Goal: Task Accomplishment & Management: Check status

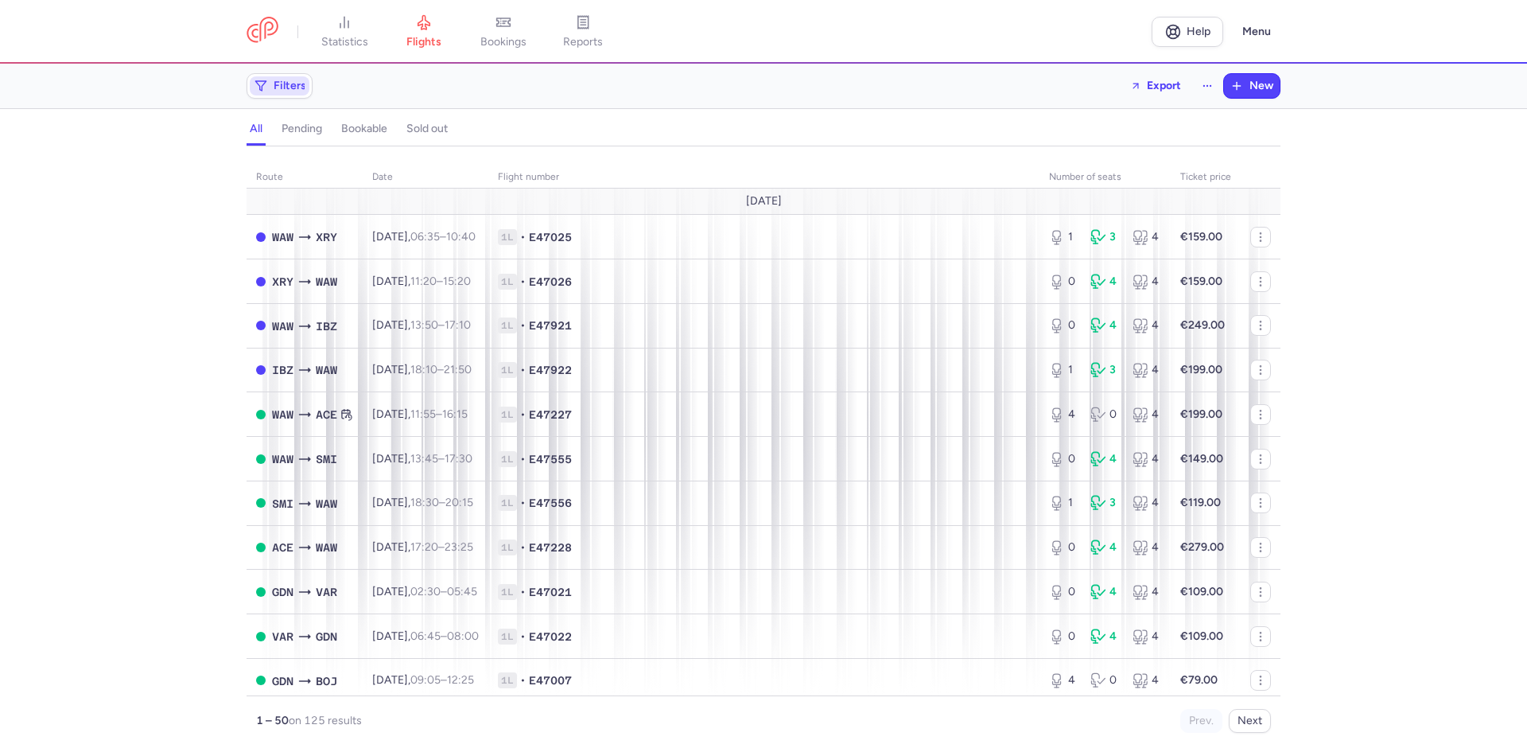
click at [276, 83] on span "Filters" at bounding box center [290, 86] width 33 height 13
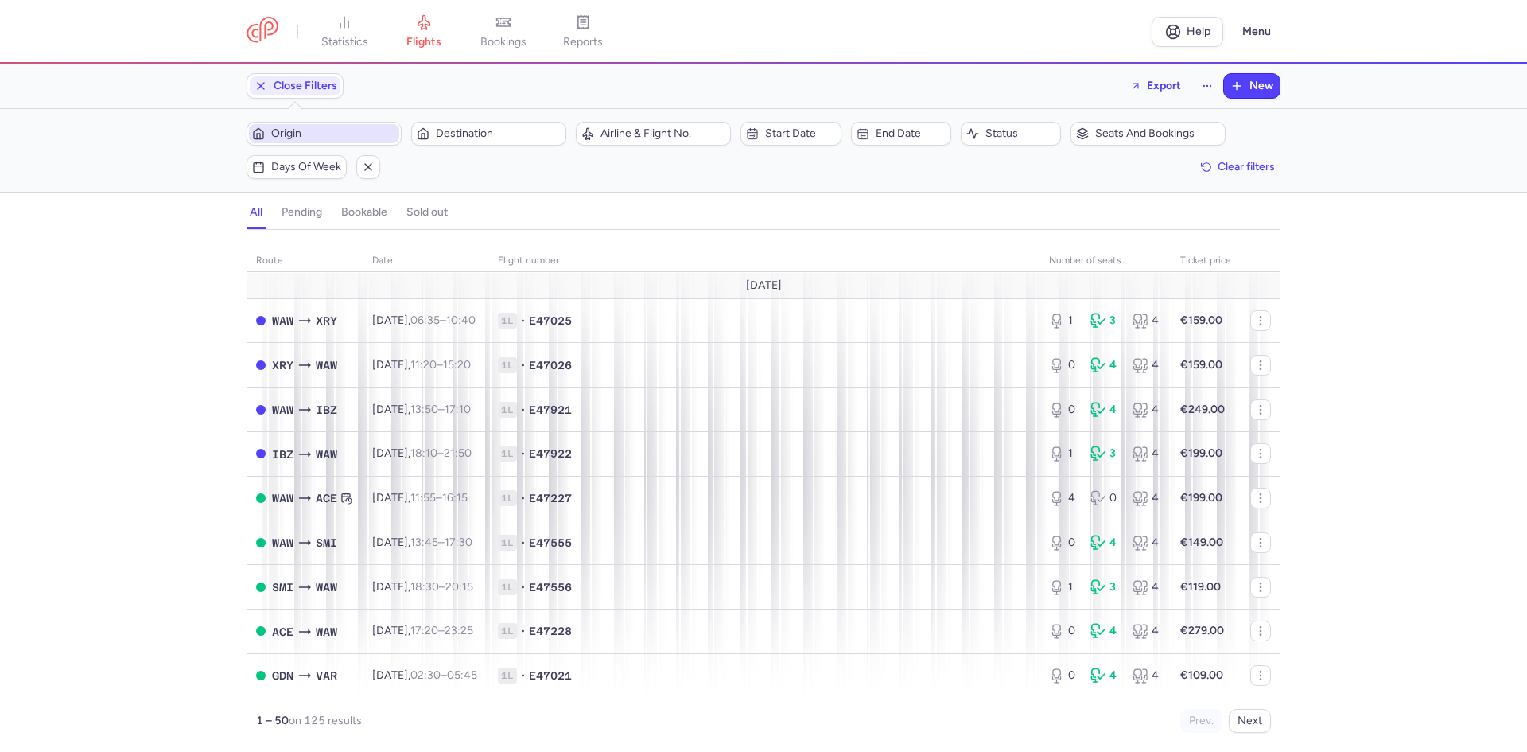
click at [315, 133] on span "Origin" at bounding box center [333, 133] width 125 height 13
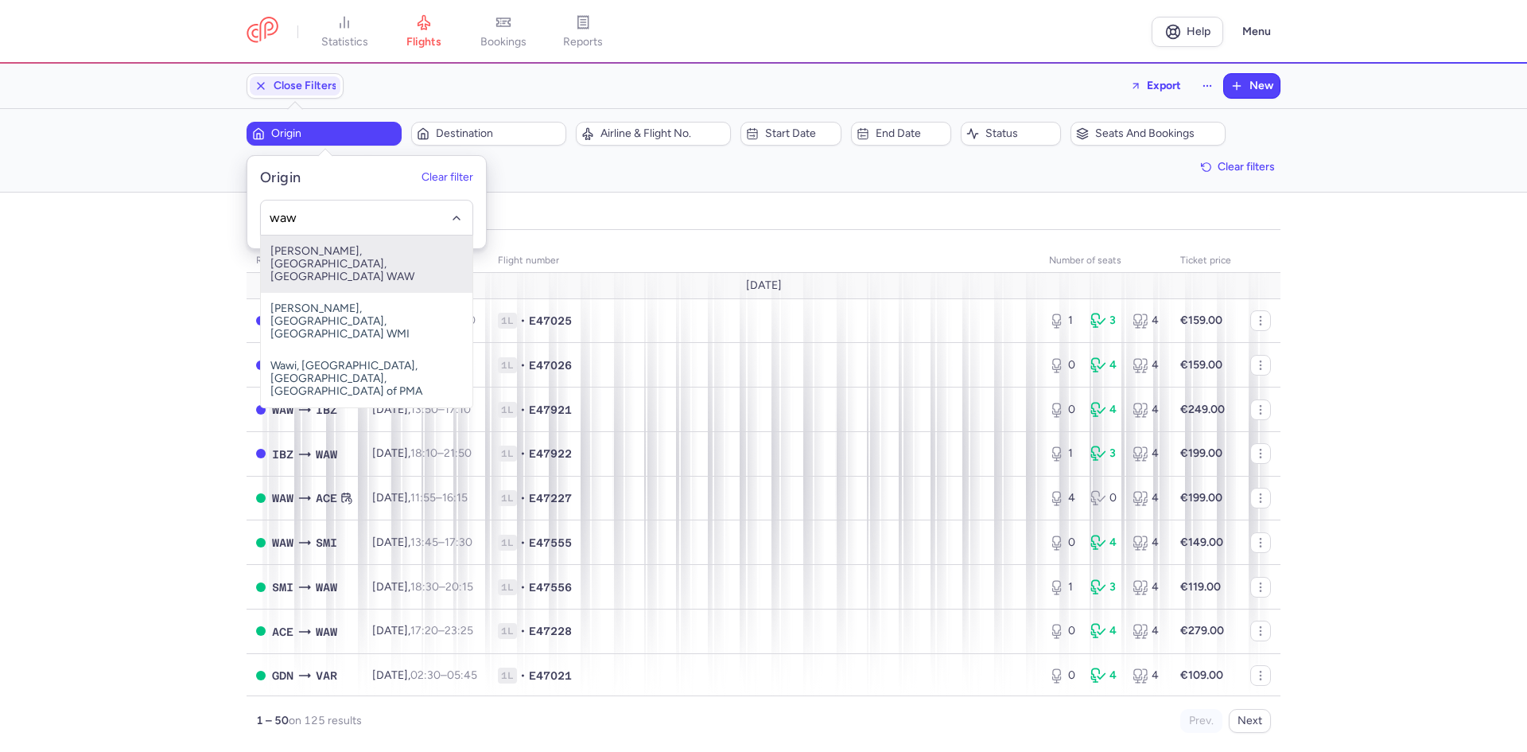
drag, startPoint x: 365, startPoint y: 255, endPoint x: 399, endPoint y: 200, distance: 64.7
click at [364, 255] on span "Frederic Chopin, Warsaw, Poland WAW" at bounding box center [367, 263] width 212 height 57
type input "waw"
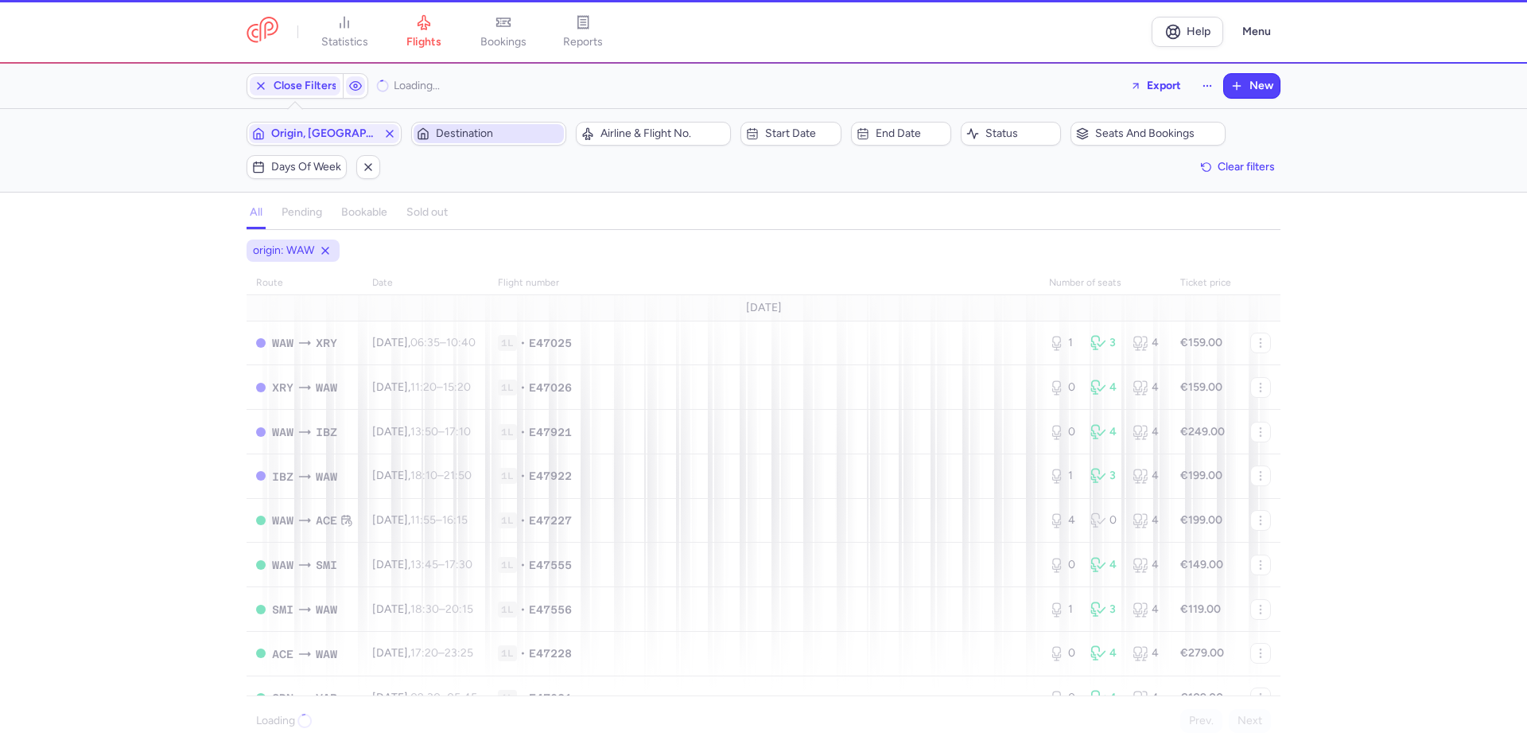
click at [510, 122] on button "Destination" at bounding box center [488, 134] width 155 height 24
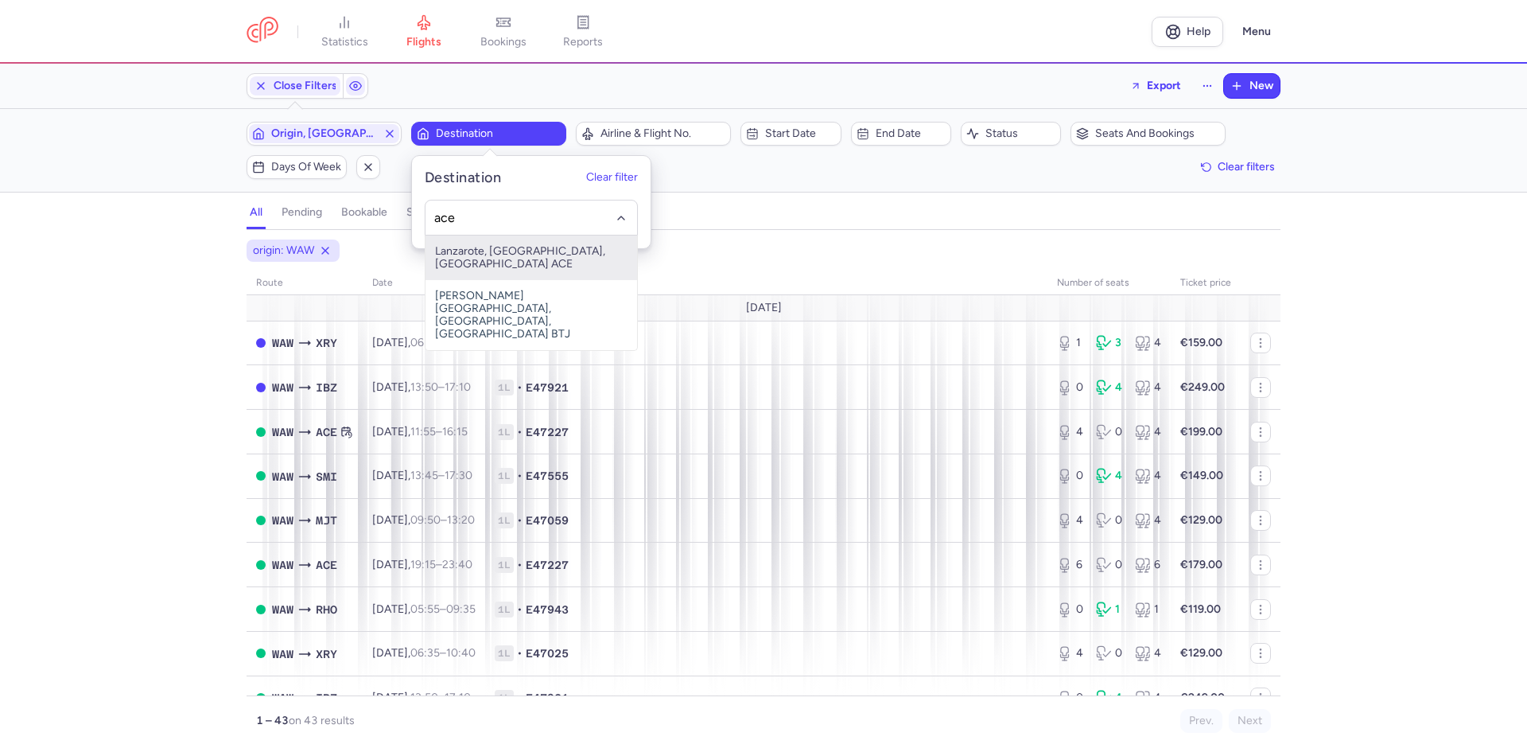
click at [532, 255] on span "Lanzarote, Lanzarote, Spain ACE" at bounding box center [532, 257] width 212 height 45
type input "ace"
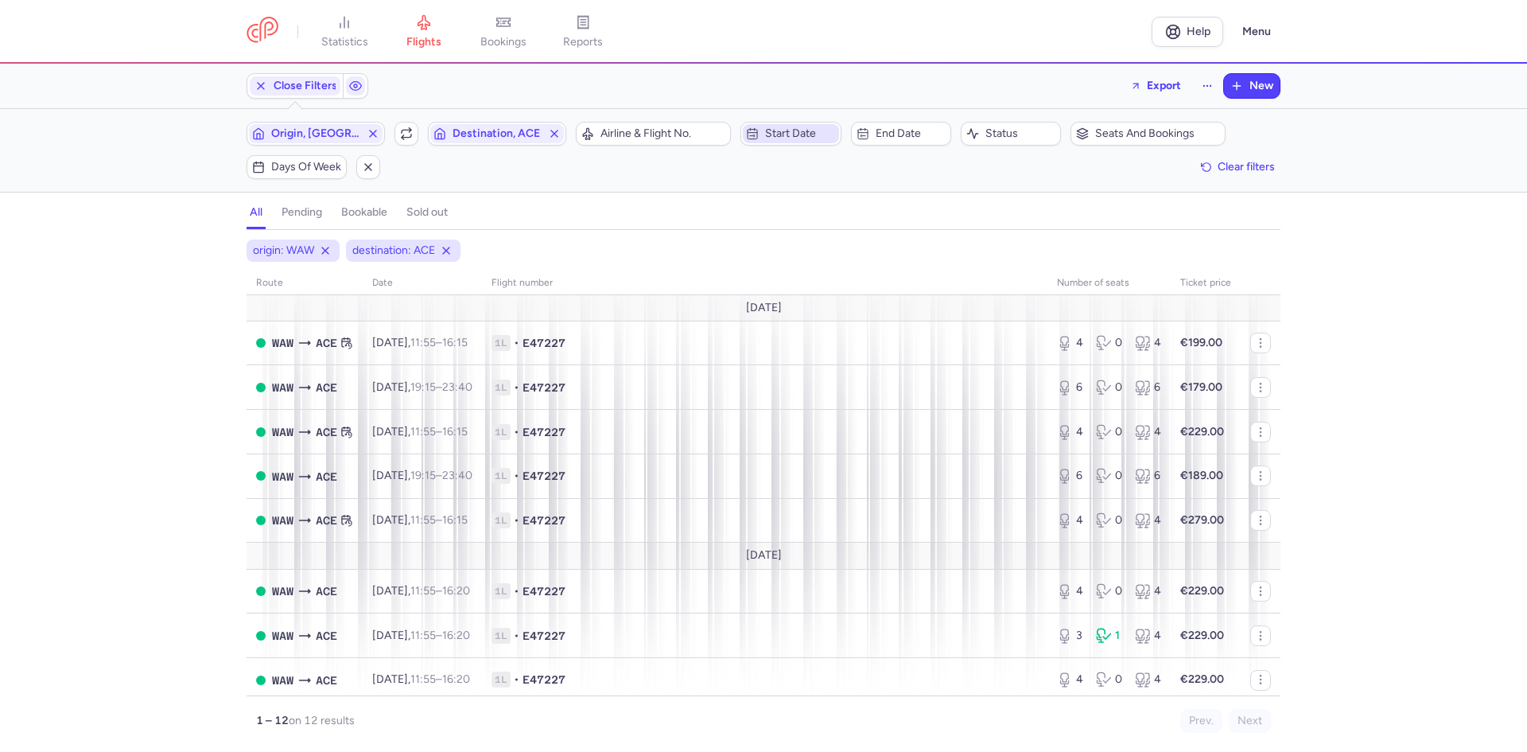
click at [796, 142] on span "Start date" at bounding box center [790, 133] width 95 height 19
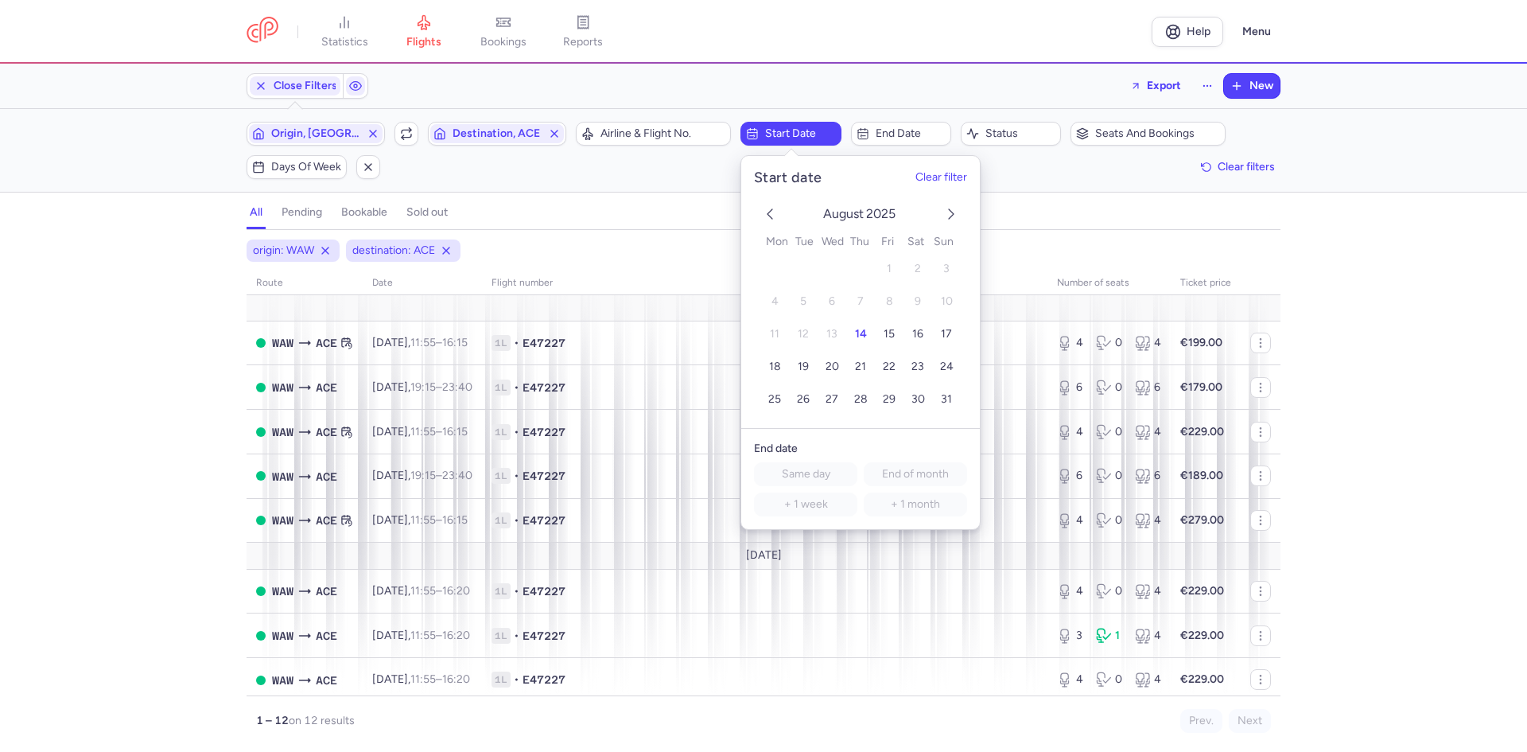
click at [950, 212] on icon "next month" at bounding box center [951, 213] width 19 height 19
click at [956, 208] on icon "next month" at bounding box center [951, 213] width 19 height 19
click at [916, 337] on span "18" at bounding box center [918, 335] width 12 height 14
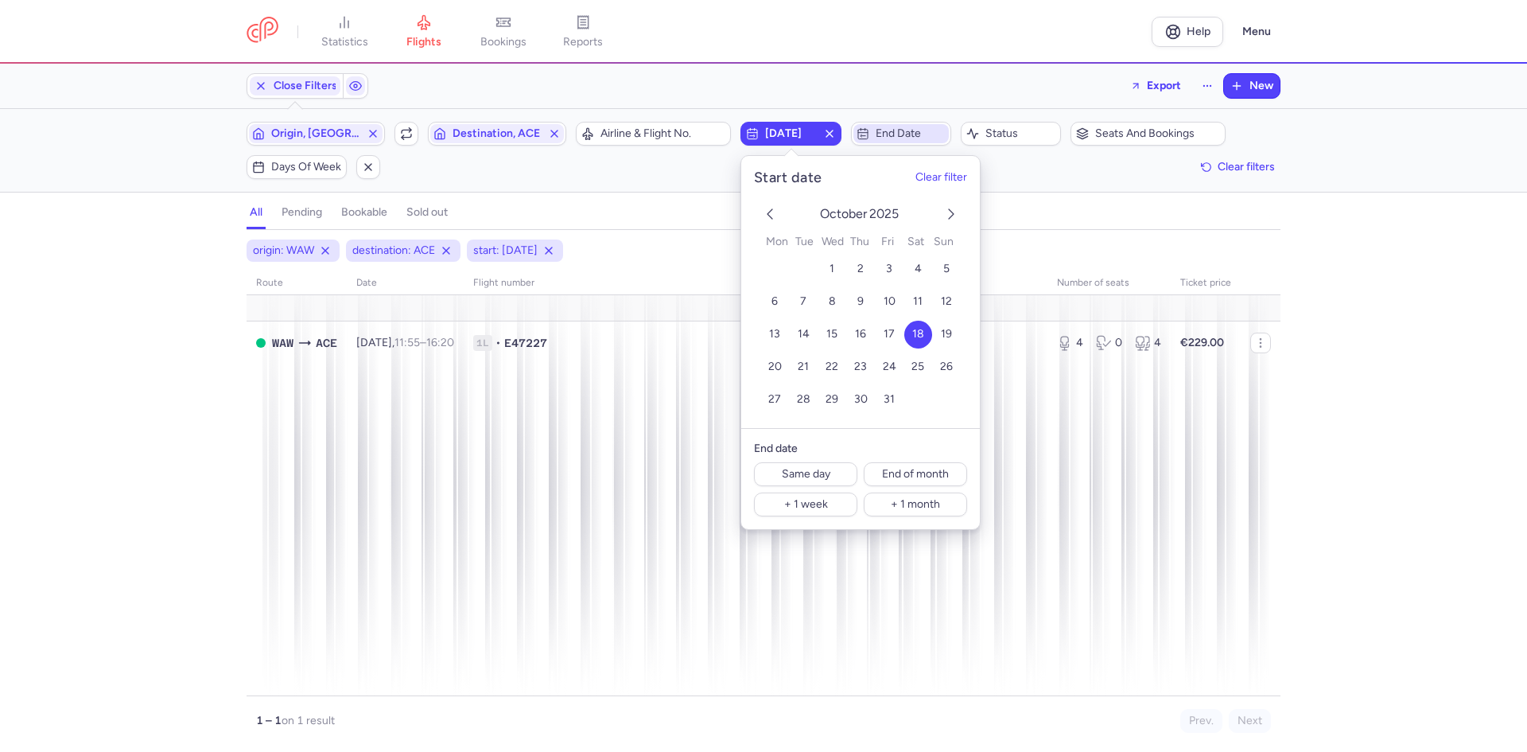
click at [881, 130] on span "End date" at bounding box center [911, 133] width 70 height 13
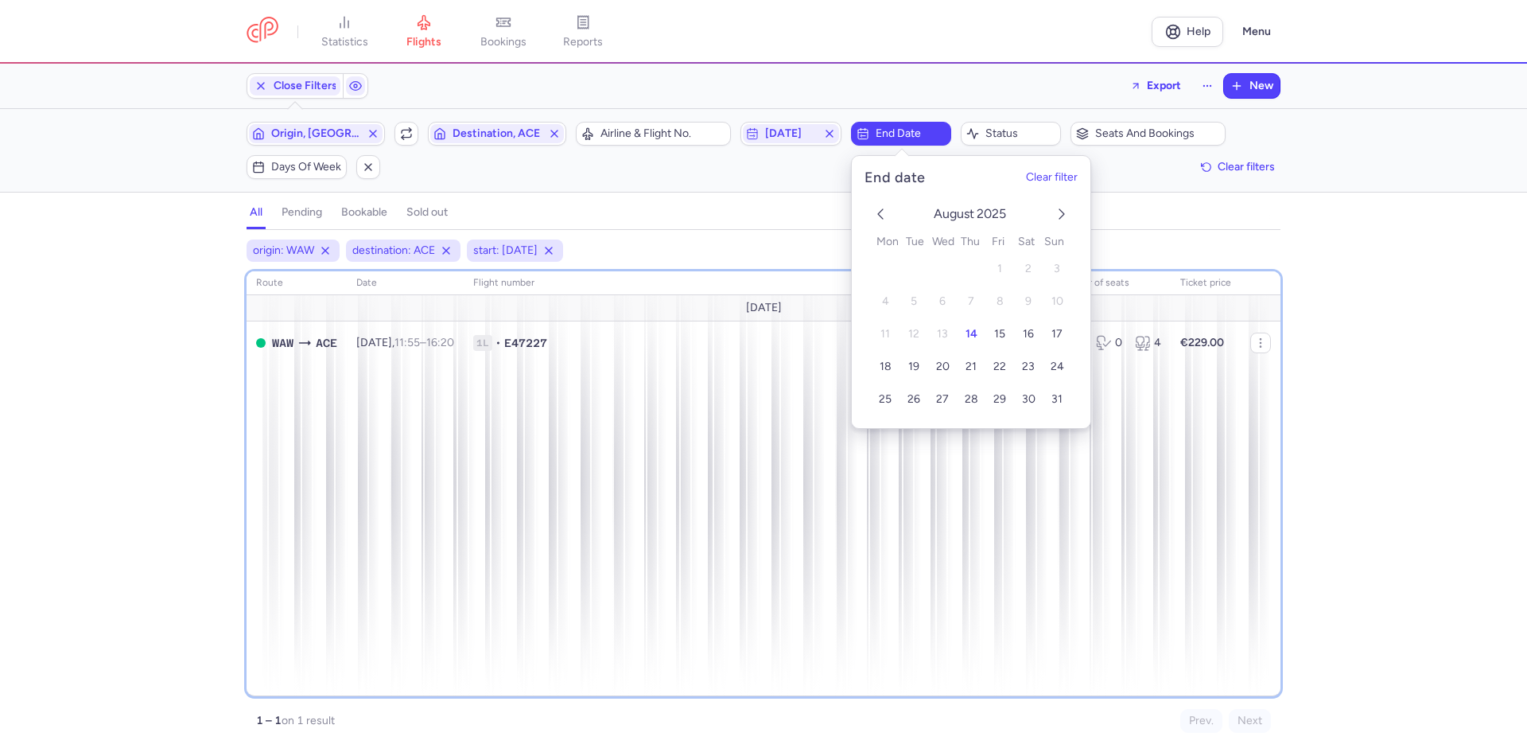
click at [616, 452] on div "route date Flight number number of seats Ticket price October 25 WAW ACE Sat, 1…" at bounding box center [764, 483] width 1034 height 425
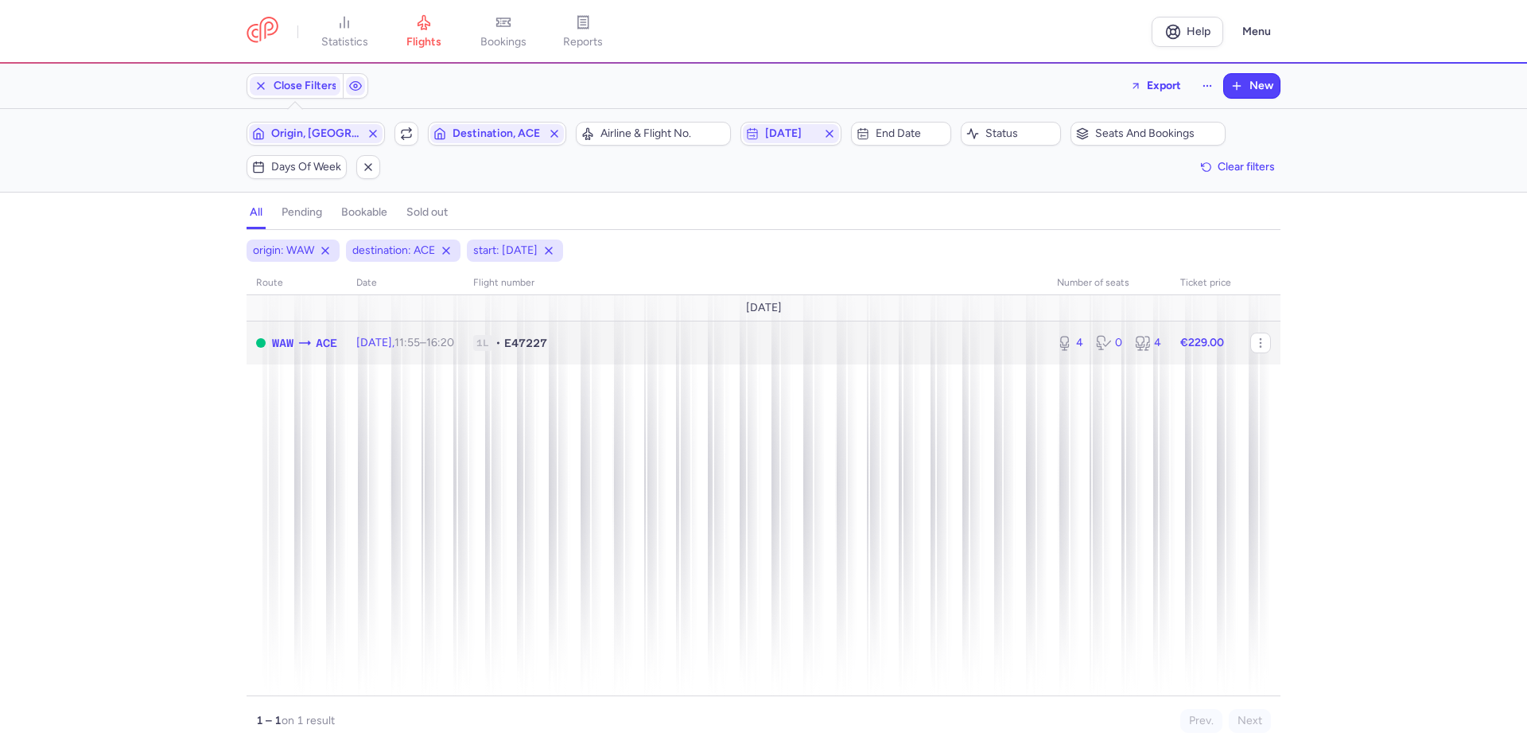
click at [609, 335] on span "1L • E47227" at bounding box center [755, 343] width 565 height 16
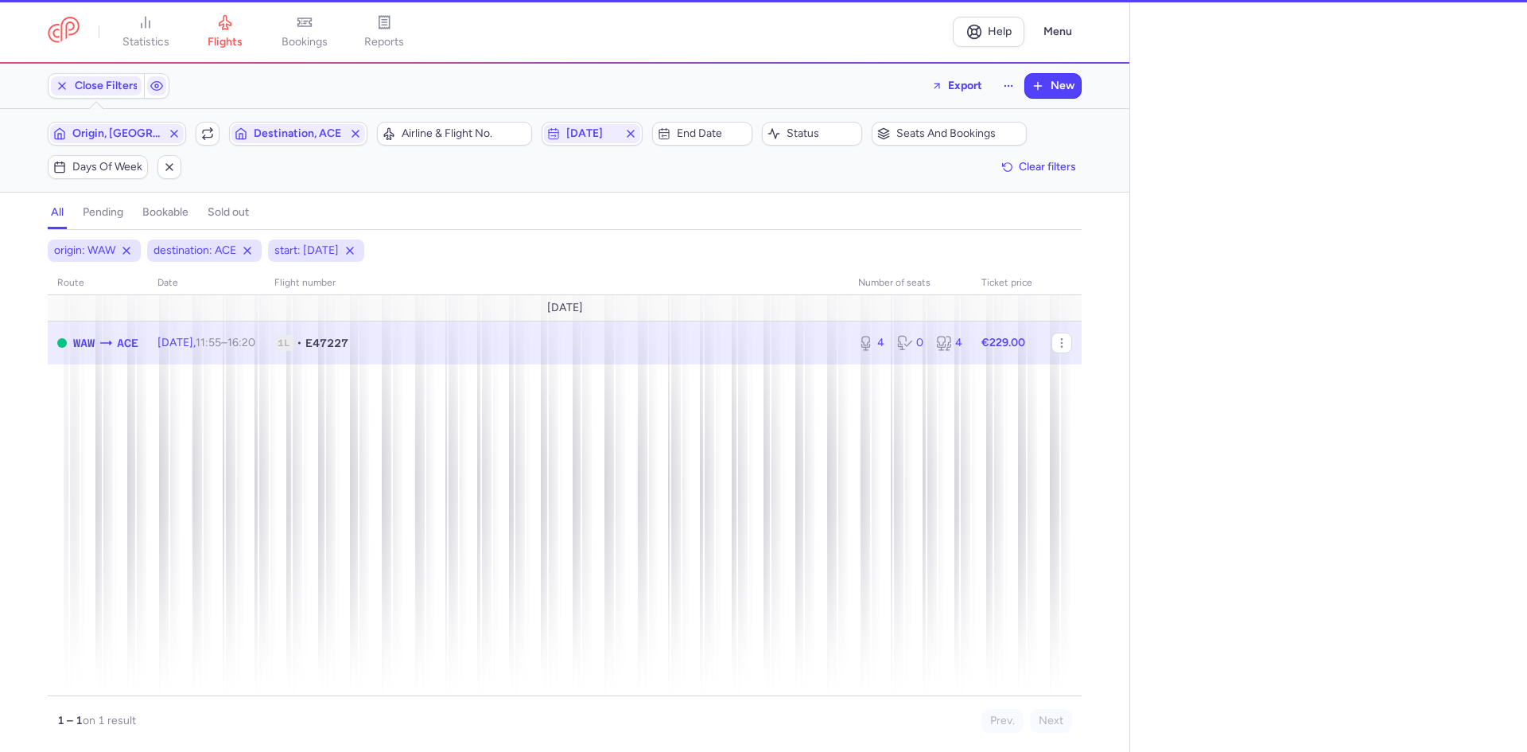
select select "days"
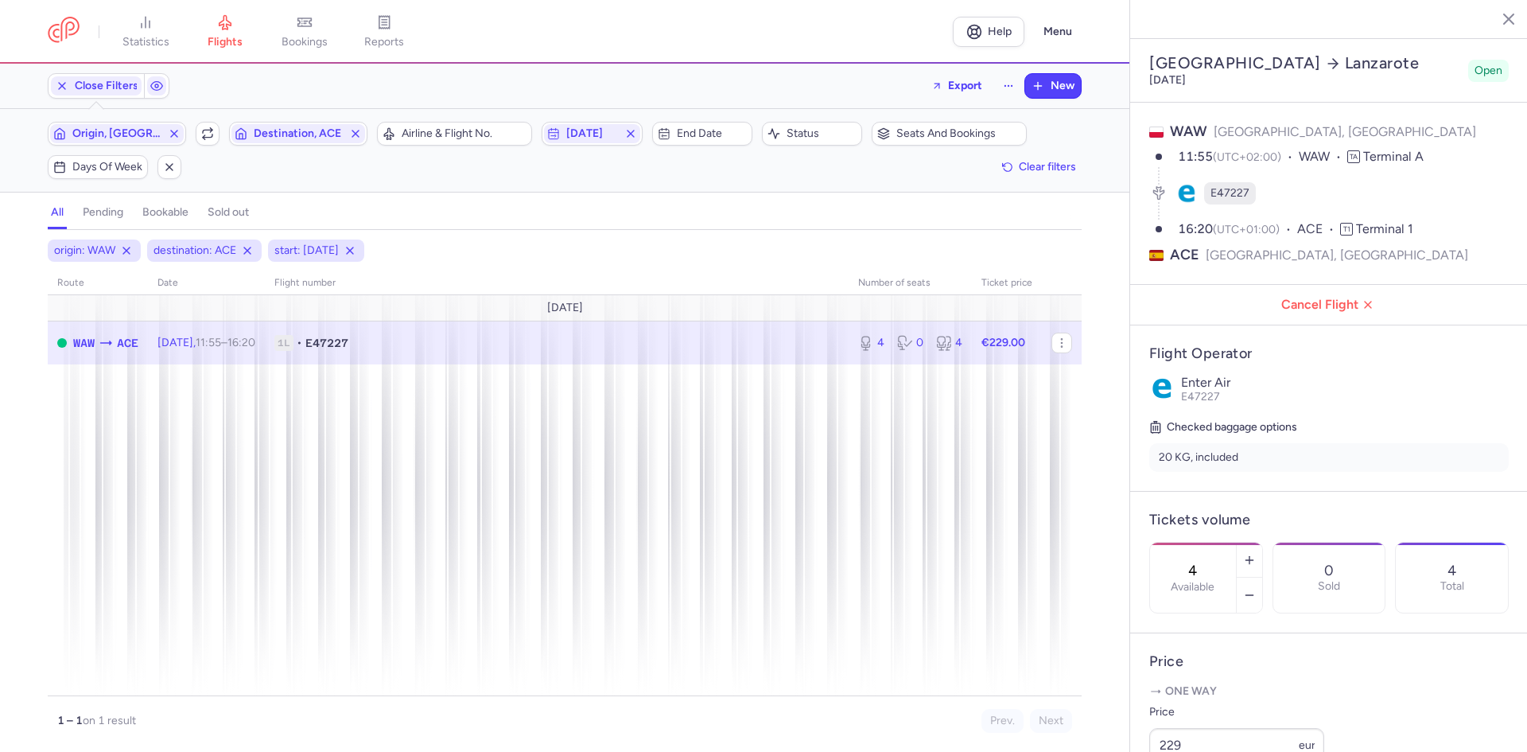
click at [539, 28] on nav "statistics flights bookings reports" at bounding box center [500, 31] width 905 height 35
drag, startPoint x: 877, startPoint y: 28, endPoint x: 842, endPoint y: 29, distance: 35.0
click at [843, 29] on nav "statistics flights bookings reports" at bounding box center [500, 31] width 905 height 35
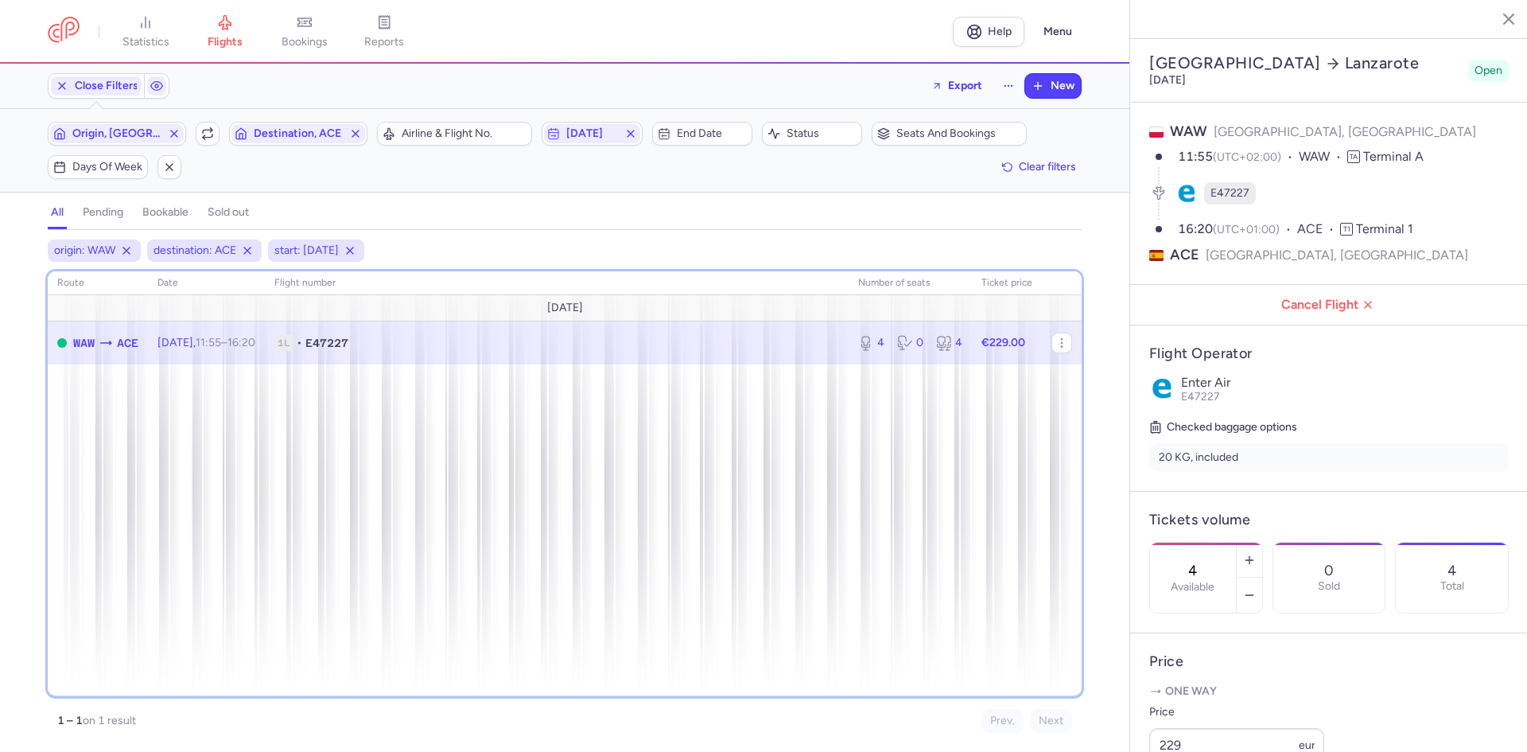
drag, startPoint x: 936, startPoint y: 415, endPoint x: 842, endPoint y: 424, distance: 93.5
click at [842, 424] on div "route date Flight number number of seats Ticket price October 25 WAW ACE Sat, 1…" at bounding box center [565, 483] width 1034 height 425
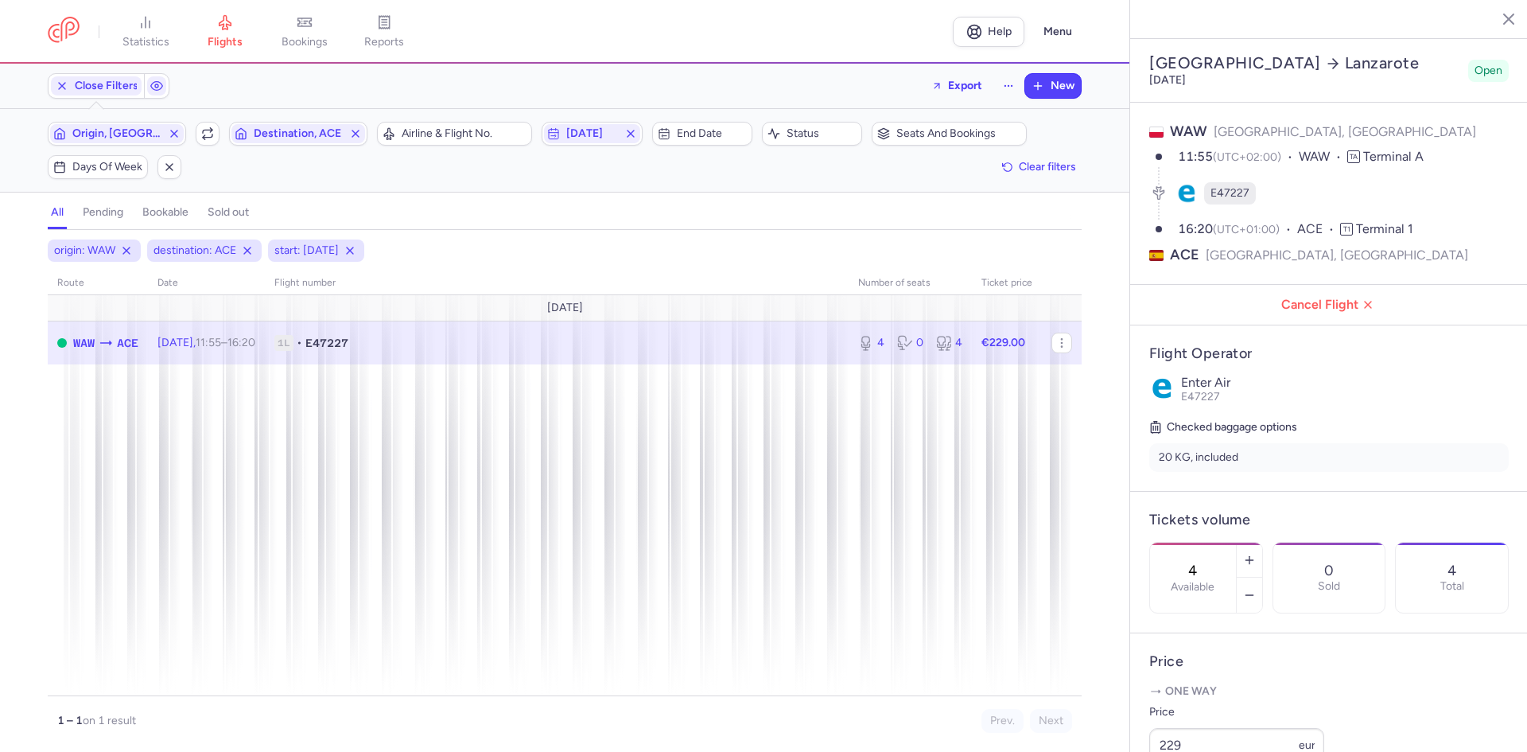
click at [784, 236] on div "origin: WAW destination: ACE start: 2025-10-18" at bounding box center [565, 250] width 1041 height 29
drag, startPoint x: 717, startPoint y: 235, endPoint x: 603, endPoint y: 236, distance: 113.8
click at [603, 236] on div "origin: WAW destination: ACE start: 2025-10-18" at bounding box center [565, 250] width 1041 height 29
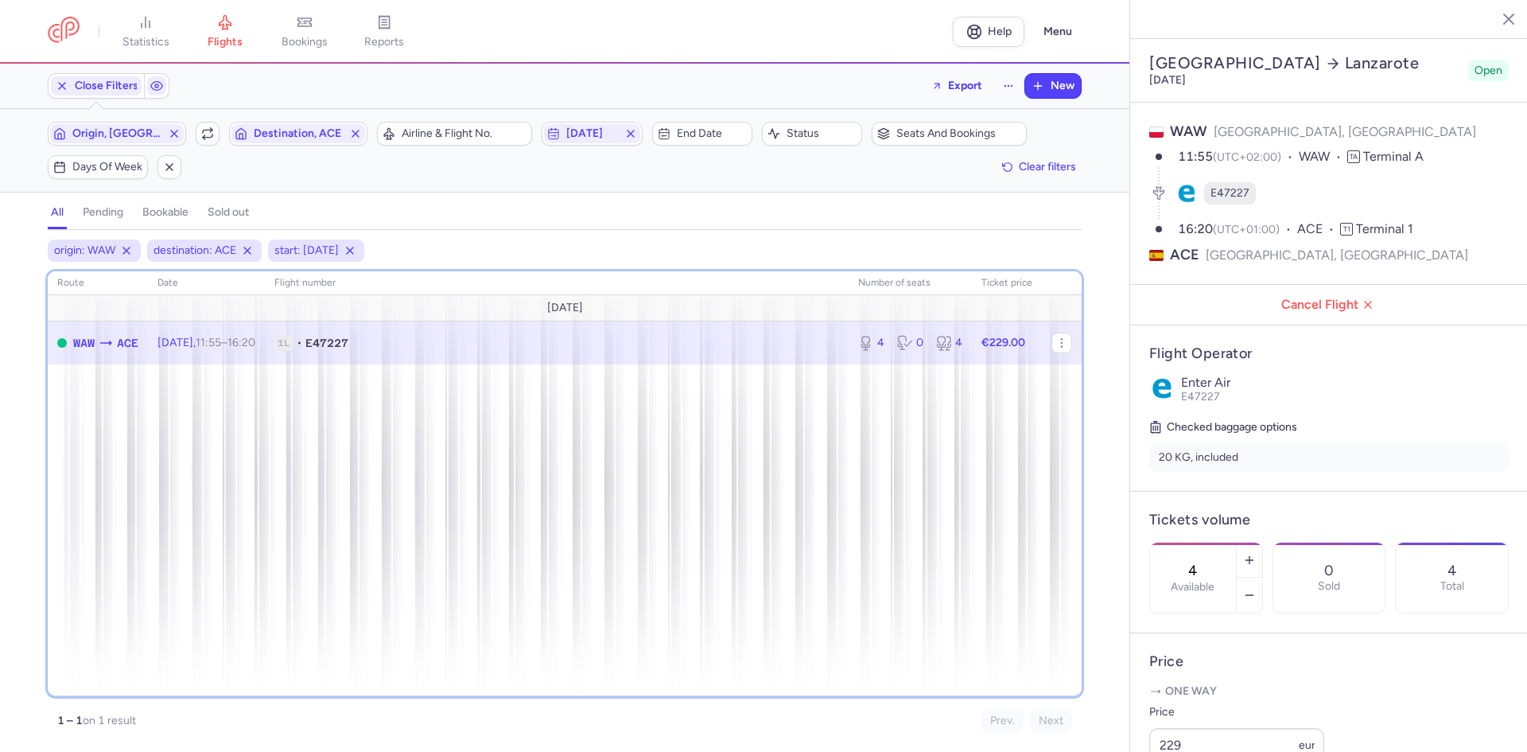
click at [649, 430] on div "route date Flight number number of seats Ticket price October 25 WAW ACE Sat, 1…" at bounding box center [565, 483] width 1034 height 425
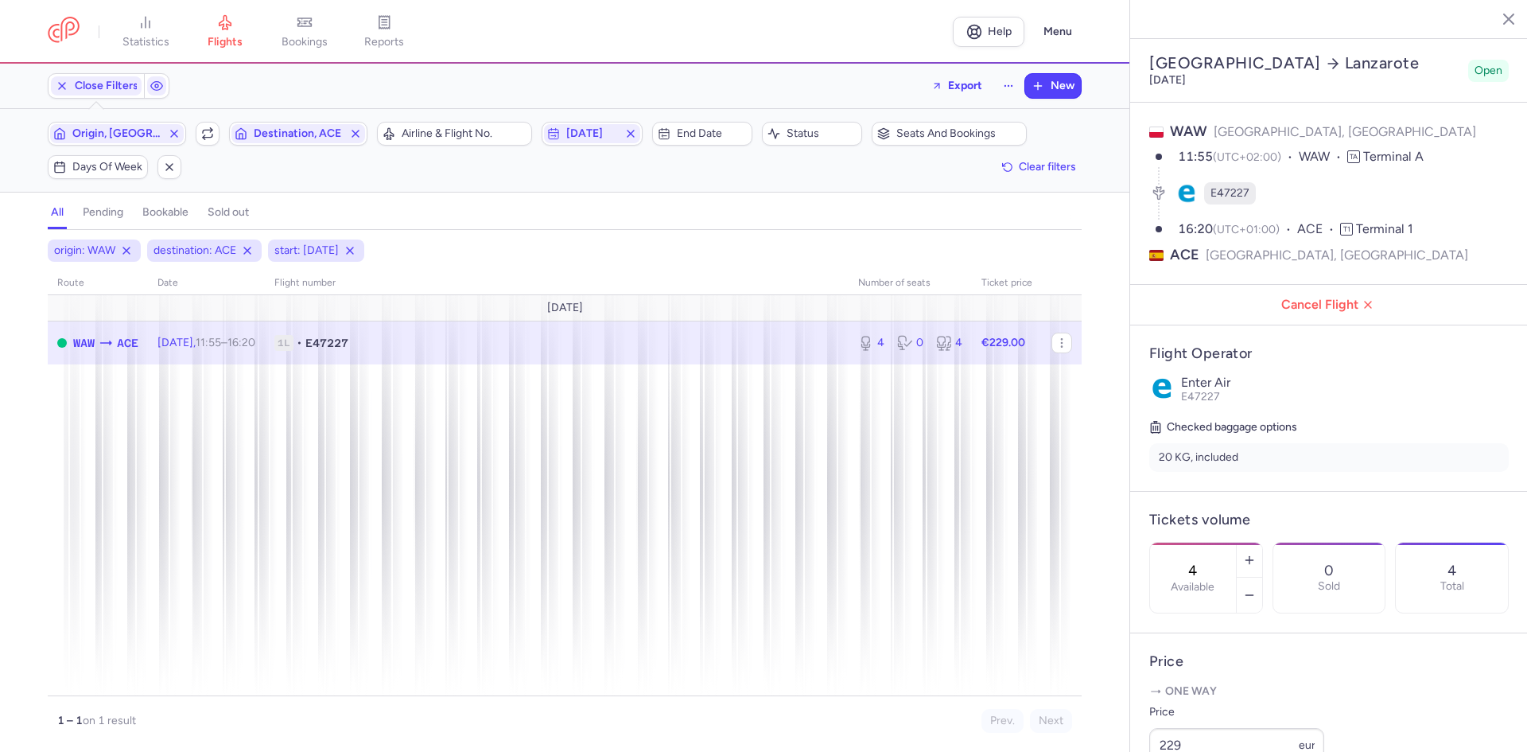
drag, startPoint x: 659, startPoint y: 255, endPoint x: 588, endPoint y: 231, distance: 74.5
click at [588, 231] on div "origin: WAW destination: ACE start: 2025-10-18 route date Flight number number …" at bounding box center [565, 491] width 1130 height 522
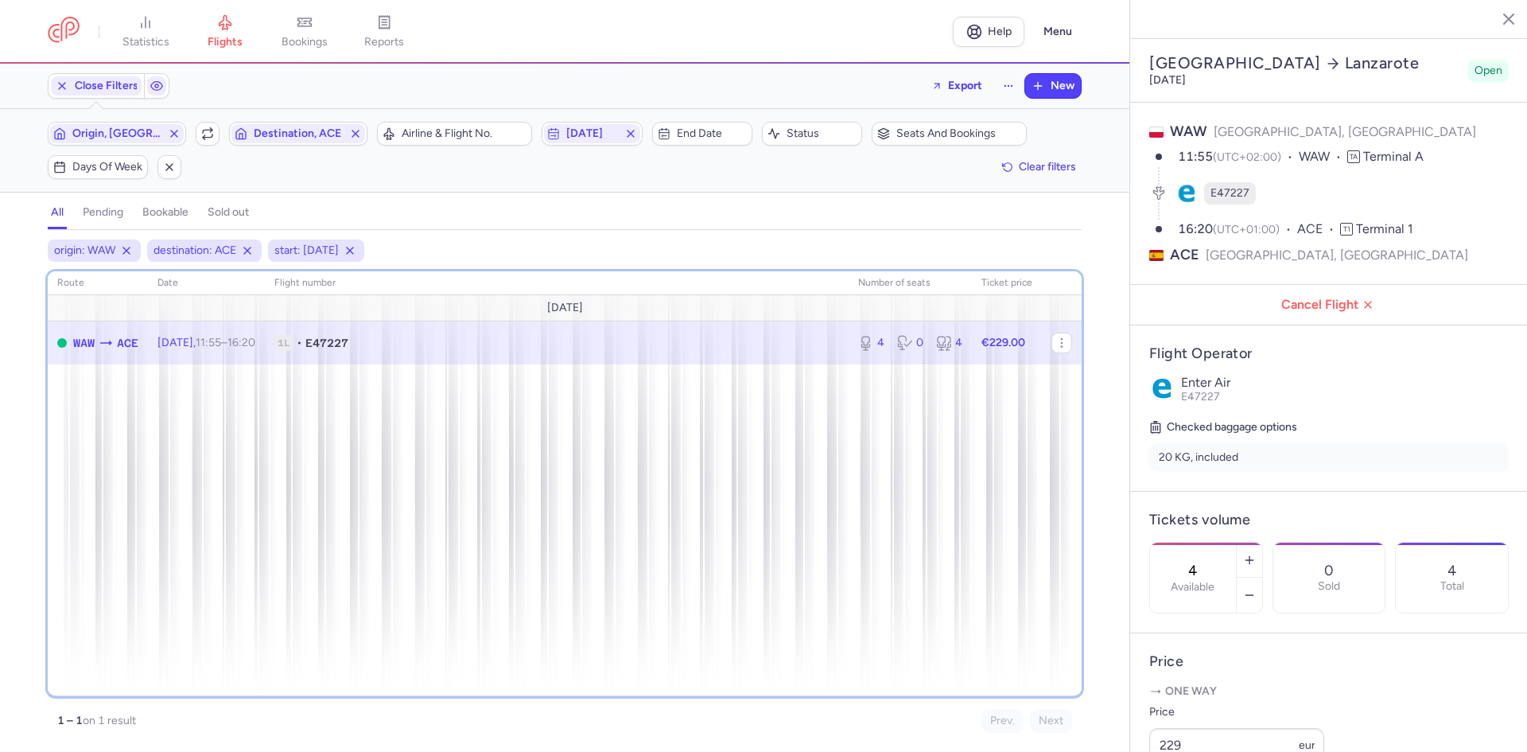
click at [508, 408] on div "route date Flight number number of seats Ticket price October 25 WAW ACE Sat, 1…" at bounding box center [565, 483] width 1034 height 425
drag, startPoint x: 356, startPoint y: 430, endPoint x: 156, endPoint y: 424, distance: 200.6
click at [266, 423] on div "route date Flight number number of seats Ticket price October 25 WAW ACE Sat, 1…" at bounding box center [565, 483] width 1034 height 425
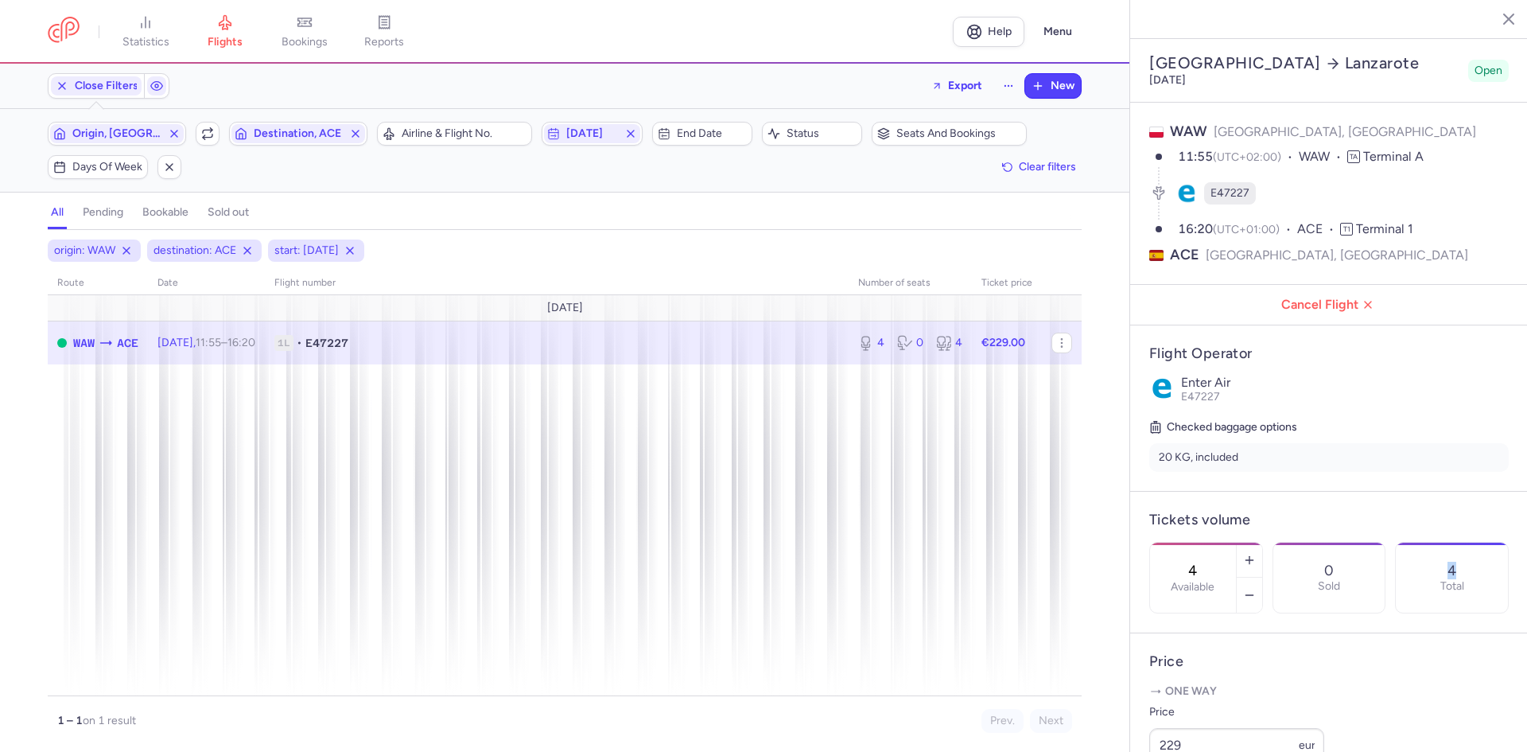
click at [1142, 601] on article "Tickets volume 4 Available 0 Sold 4 Total" at bounding box center [1329, 563] width 398 height 142
click at [1256, 589] on icon "button" at bounding box center [1249, 595] width 13 height 13
type input "1"
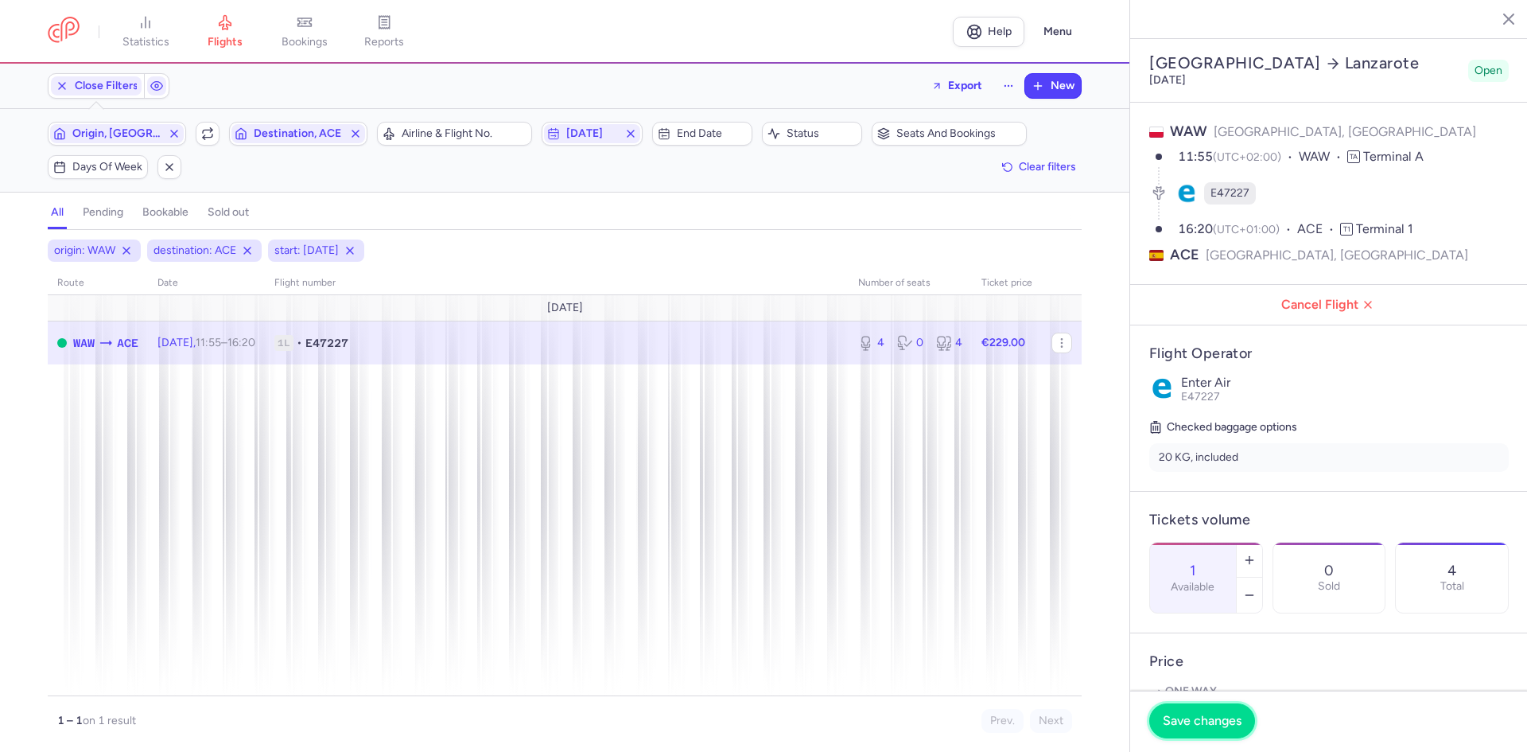
click at [1223, 718] on span "Save changes" at bounding box center [1202, 721] width 79 height 14
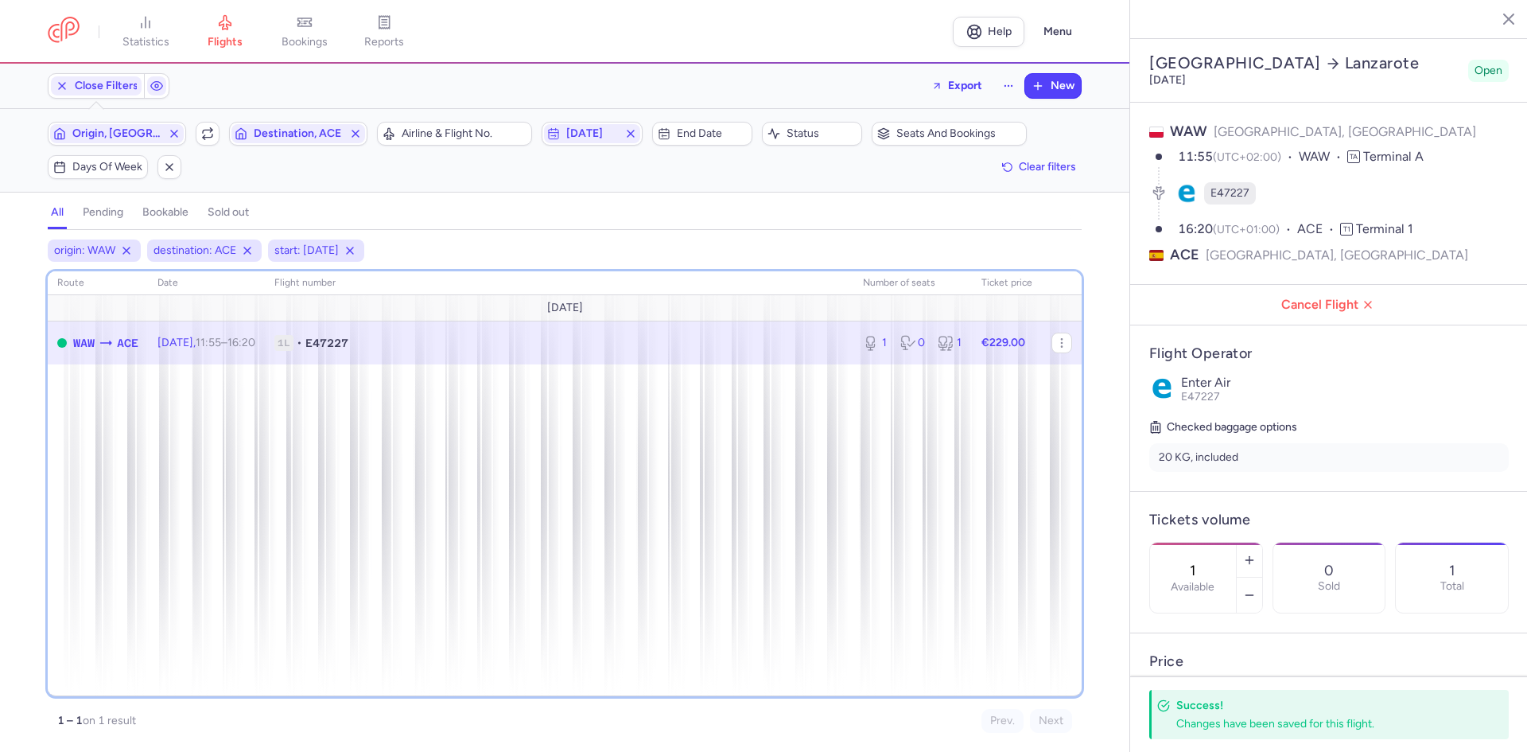
click at [994, 586] on div "route date Flight number number of seats Ticket price October 25 WAW ACE Sat, 1…" at bounding box center [565, 483] width 1034 height 425
drag, startPoint x: 959, startPoint y: 520, endPoint x: 796, endPoint y: 479, distance: 169.0
click at [796, 479] on div "route date Flight number number of seats Ticket price October 25 WAW ACE Sat, 1…" at bounding box center [565, 483] width 1034 height 425
drag, startPoint x: 796, startPoint y: 479, endPoint x: 769, endPoint y: 470, distance: 27.7
click at [769, 470] on div "route date Flight number number of seats Ticket price October 25 WAW ACE Sat, 1…" at bounding box center [565, 483] width 1034 height 425
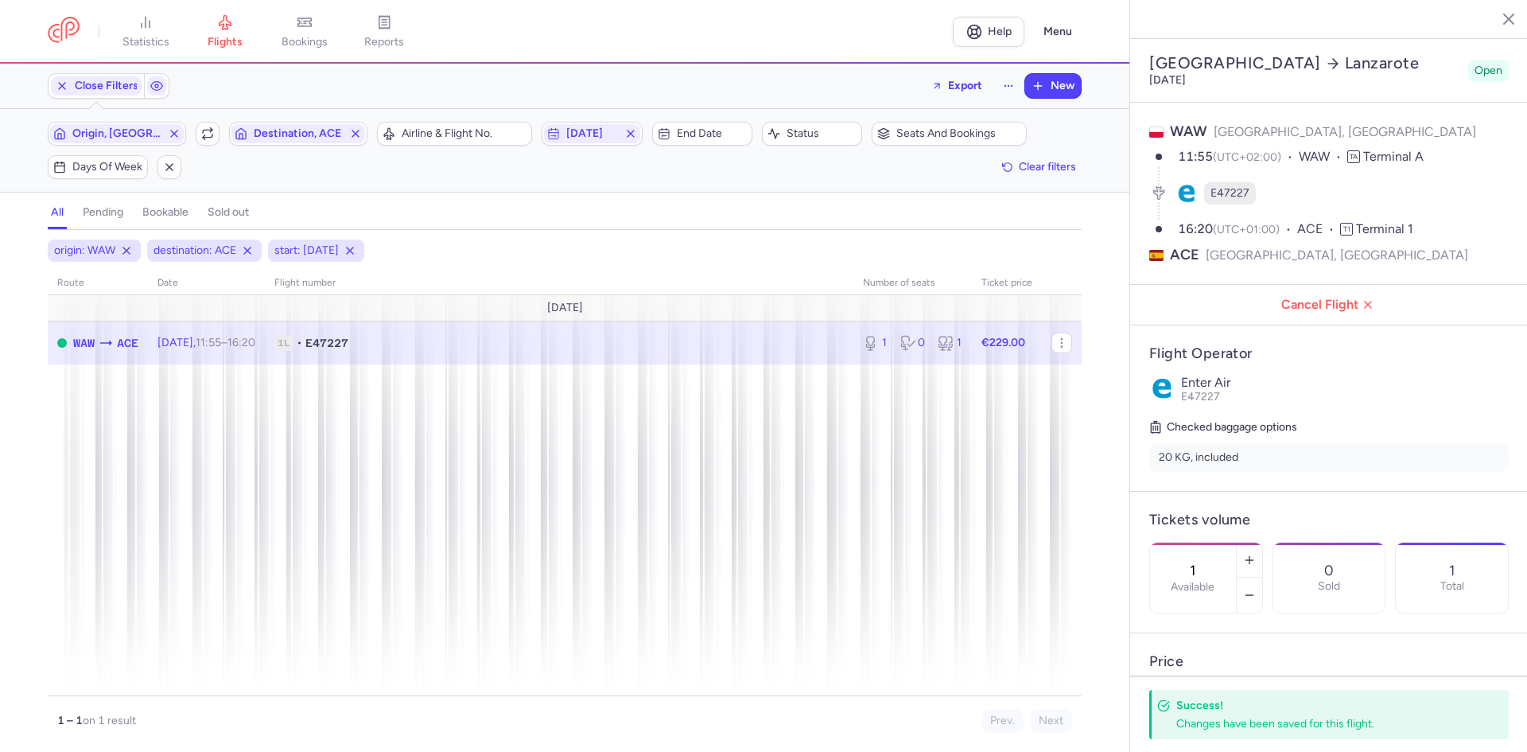
drag, startPoint x: 216, startPoint y: 351, endPoint x: 73, endPoint y: 349, distance: 143.2
click at [73, 349] on tr "WAW ACE Sat, 18 Oct, 11:55 – 16:20 +0 1L • E47227 1 0 1 €229.00" at bounding box center [565, 343] width 1034 height 44
click at [129, 368] on span "Copy flight ID" at bounding box center [186, 369] width 159 height 16
click at [583, 235] on div "origin: WAW destination: ACE start: 2025-10-18 route date Flight number number …" at bounding box center [565, 491] width 1130 height 522
drag, startPoint x: 571, startPoint y: 223, endPoint x: 499, endPoint y: 212, distance: 73.2
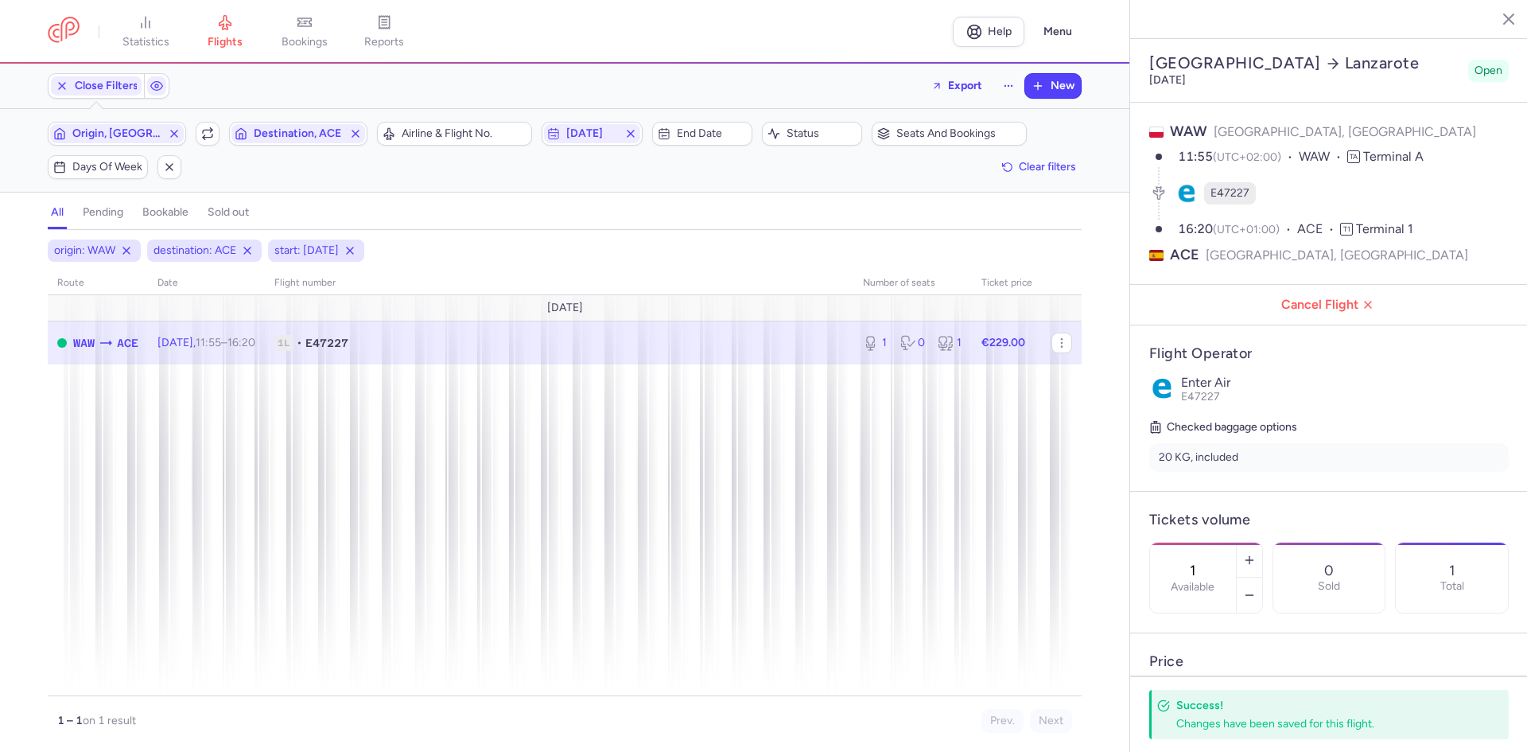
click at [499, 212] on div "all pending bookable sold out" at bounding box center [565, 216] width 1034 height 28
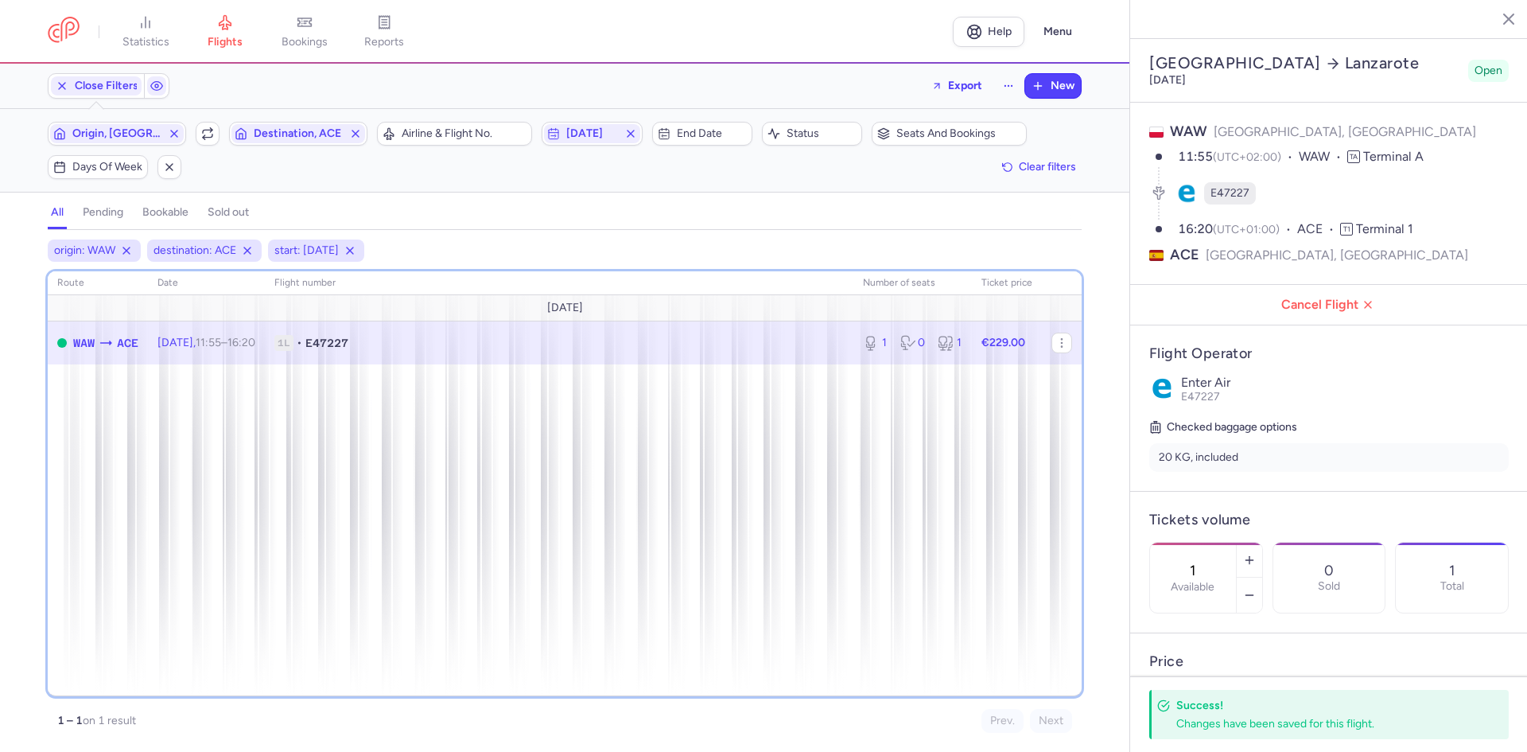
click at [1019, 429] on div "route date Flight number number of seats Ticket price October 25 WAW ACE Sat, 1…" at bounding box center [565, 483] width 1034 height 425
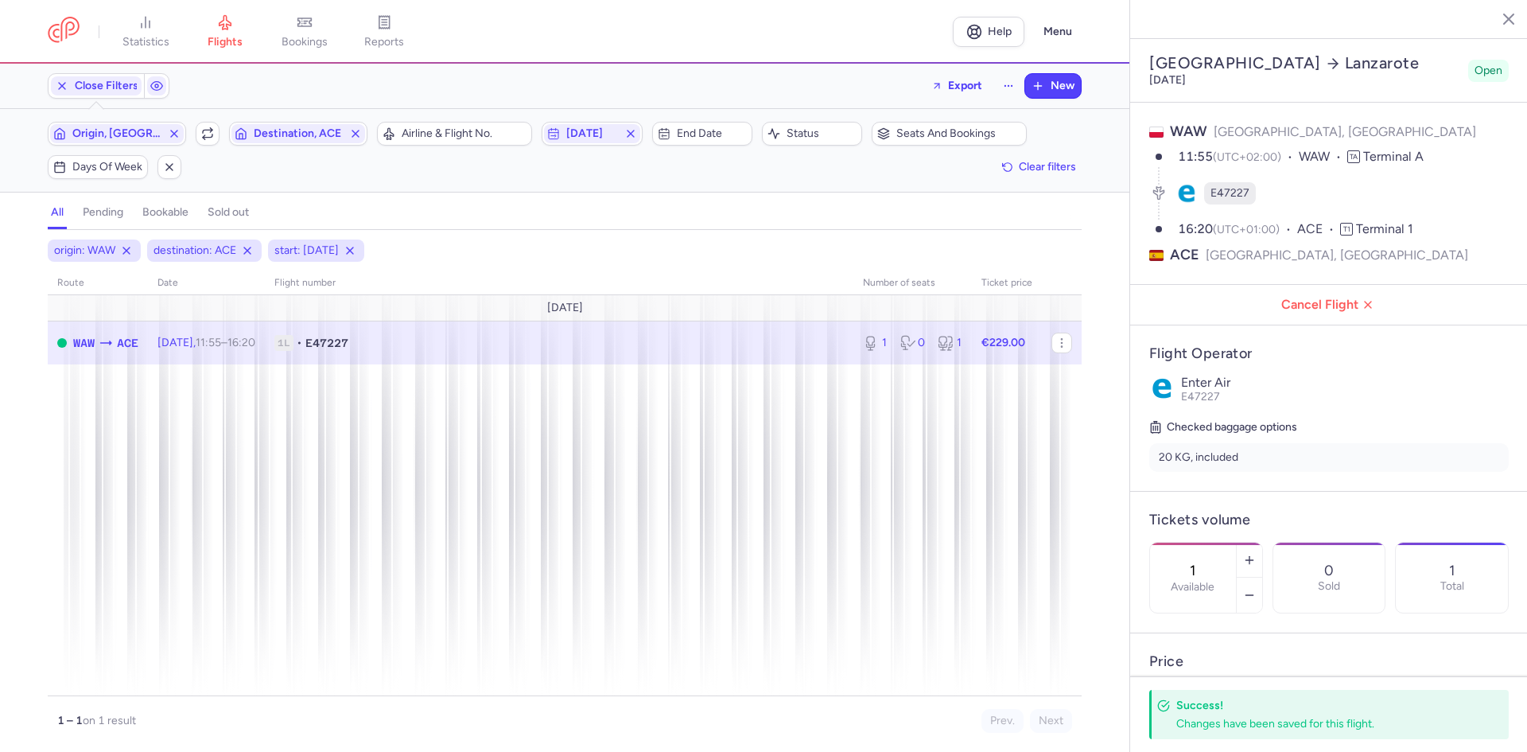
drag, startPoint x: 885, startPoint y: 392, endPoint x: 635, endPoint y: 242, distance: 291.6
click at [635, 242] on div "origin: WAW destination: ACE start: 2025-10-18" at bounding box center [565, 250] width 1041 height 29
click at [1494, 16] on line "button" at bounding box center [1497, 18] width 8 height 8
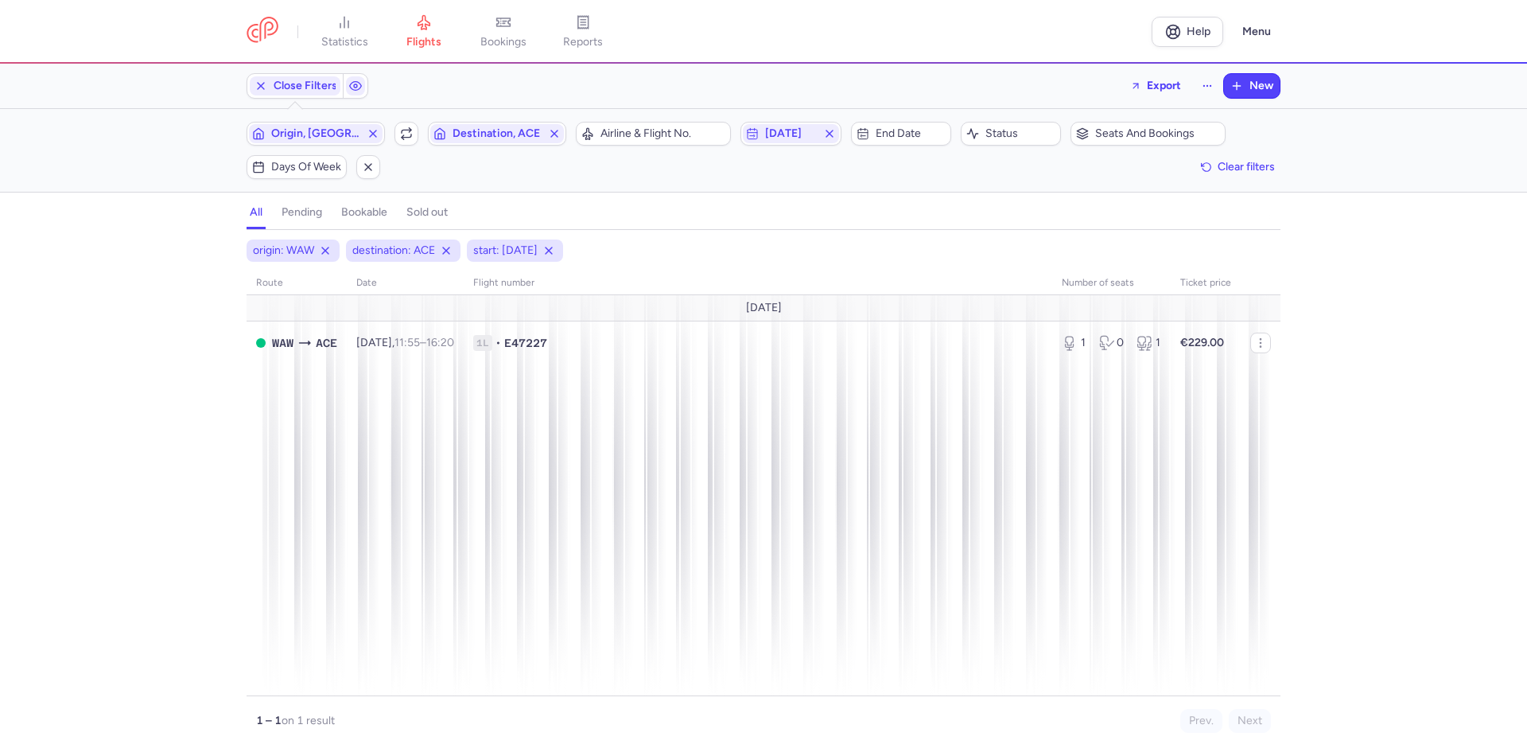
click at [714, 183] on div "Filters (3) – 1 result Origin, WAW Include return Destination, ACE Airline & Fl…" at bounding box center [763, 150] width 1527 height 83
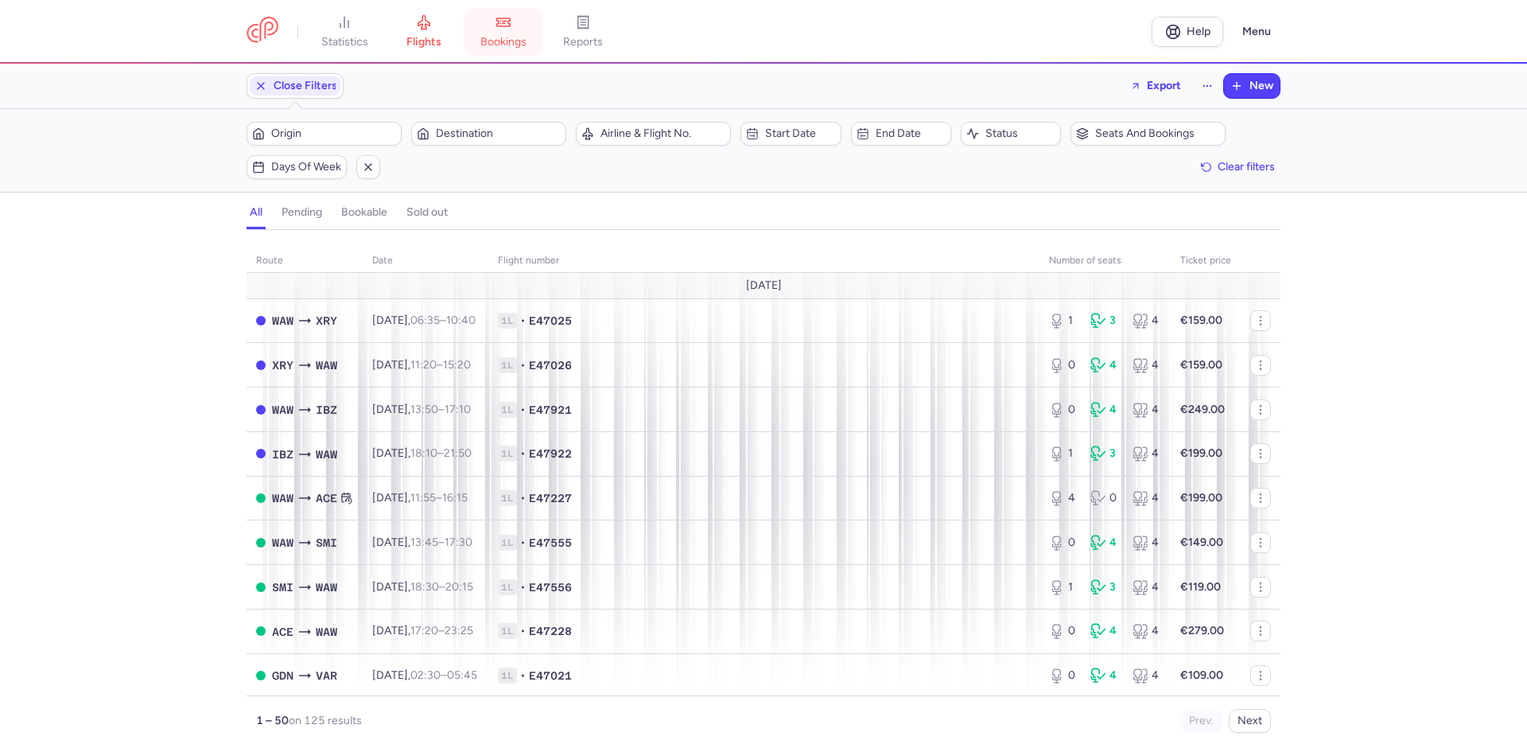
click at [527, 40] on span "bookings" at bounding box center [504, 42] width 46 height 14
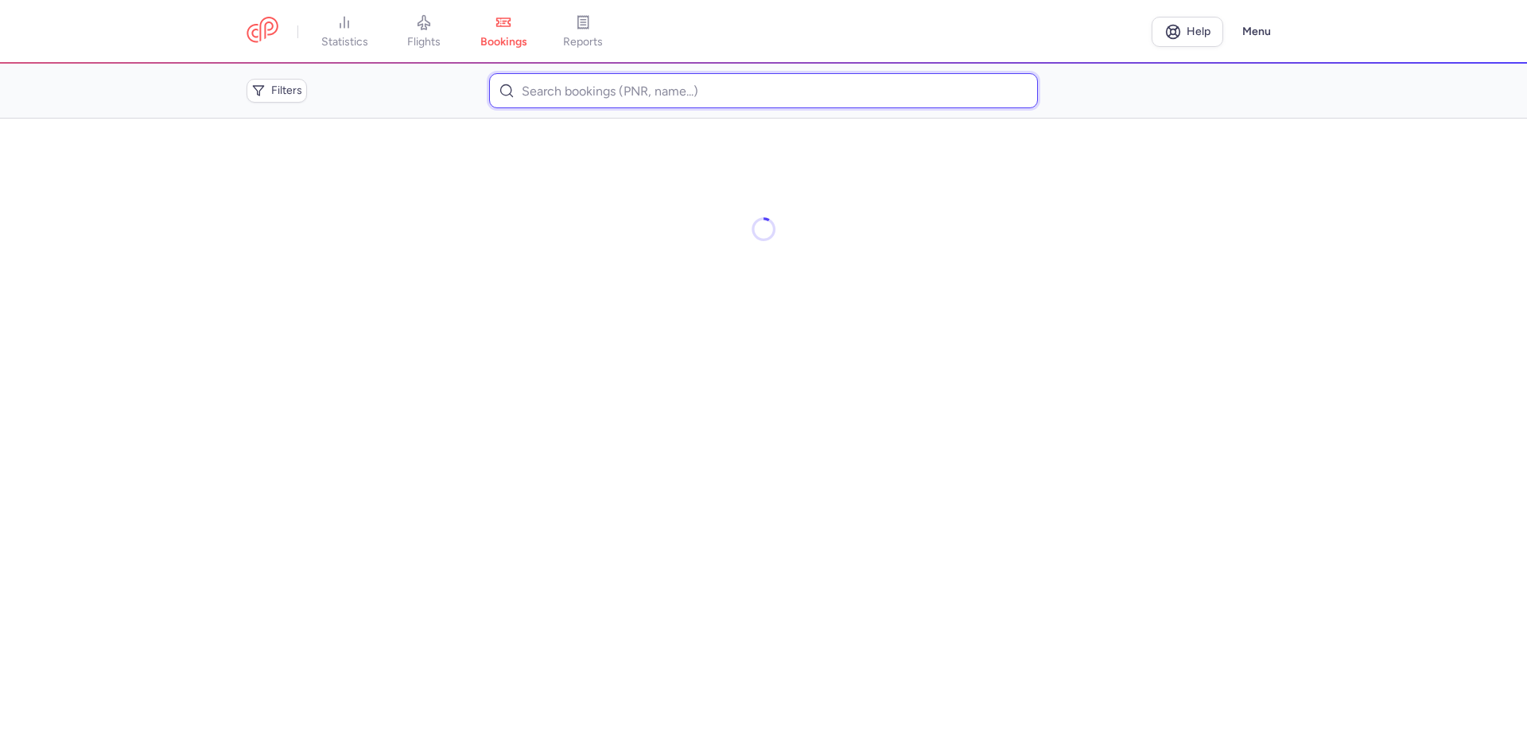
click at [763, 87] on input at bounding box center [763, 90] width 548 height 35
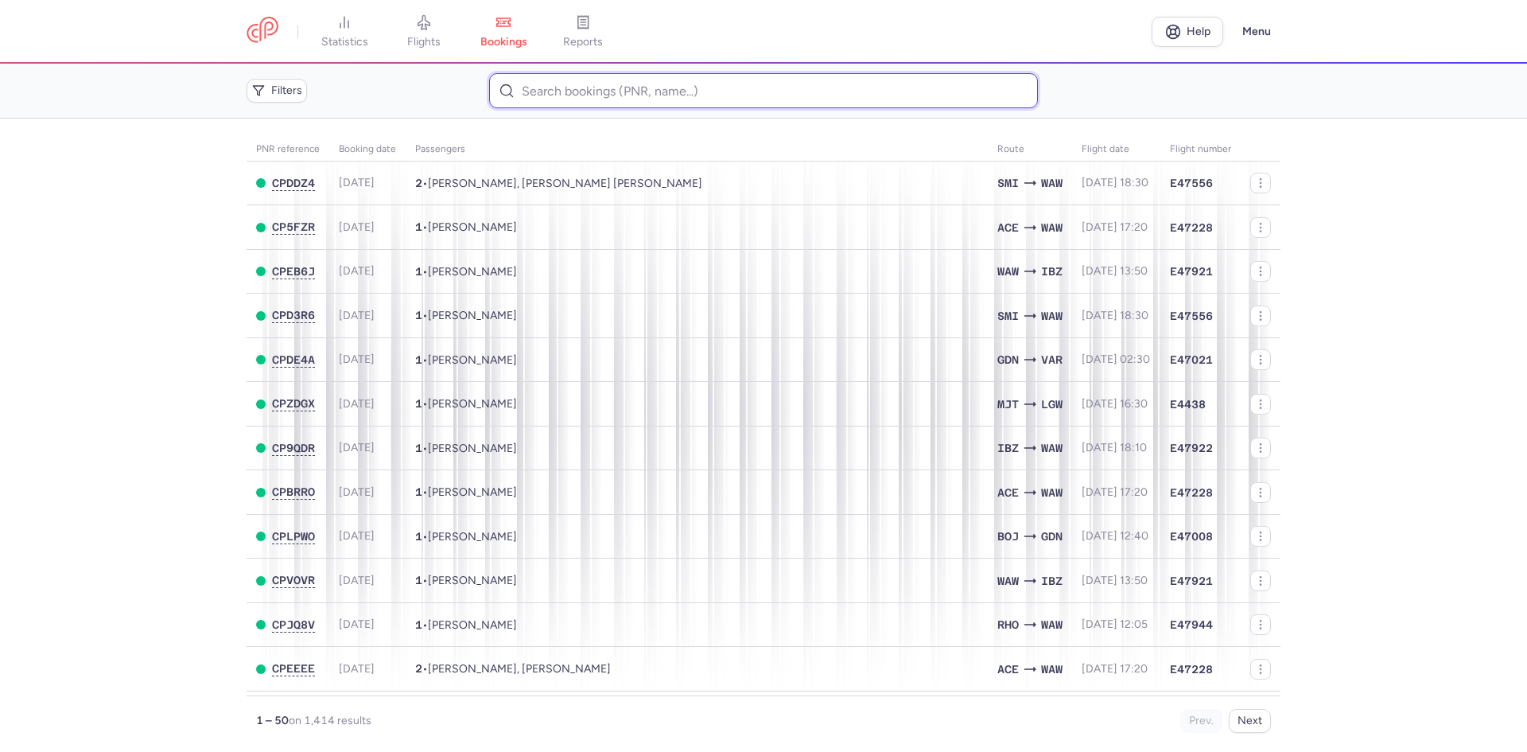
paste input "CPIC3V"
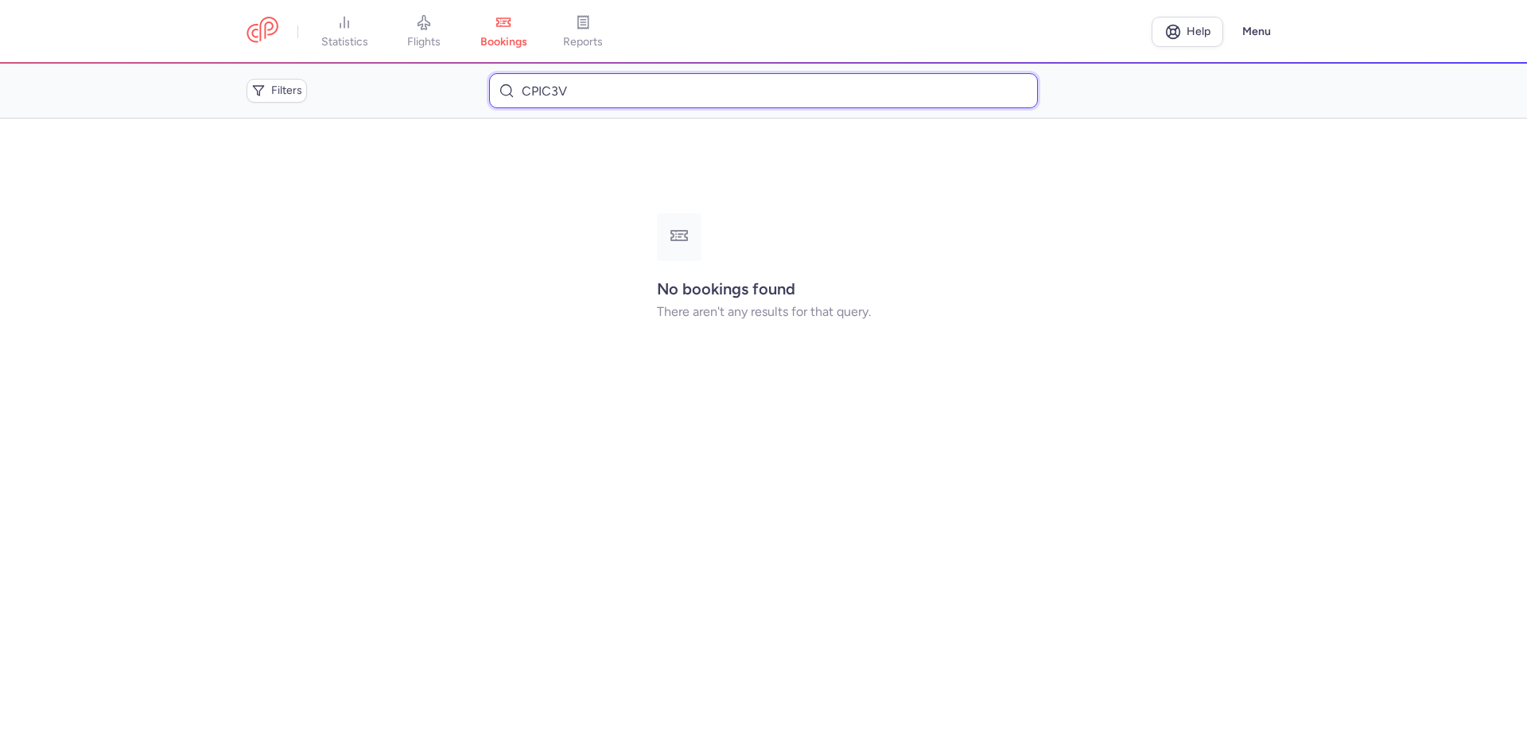
type input "CPIC3V"
drag, startPoint x: 741, startPoint y: 84, endPoint x: 383, endPoint y: 58, distance: 359.7
click at [383, 58] on div "statistics flights bookings reports Help Menu Filters CPIC3V No bookings found …" at bounding box center [763, 376] width 1527 height 752
click at [594, 73] on input "CPIC3V" at bounding box center [763, 90] width 548 height 35
click at [604, 83] on input "CPIC3V" at bounding box center [763, 90] width 548 height 35
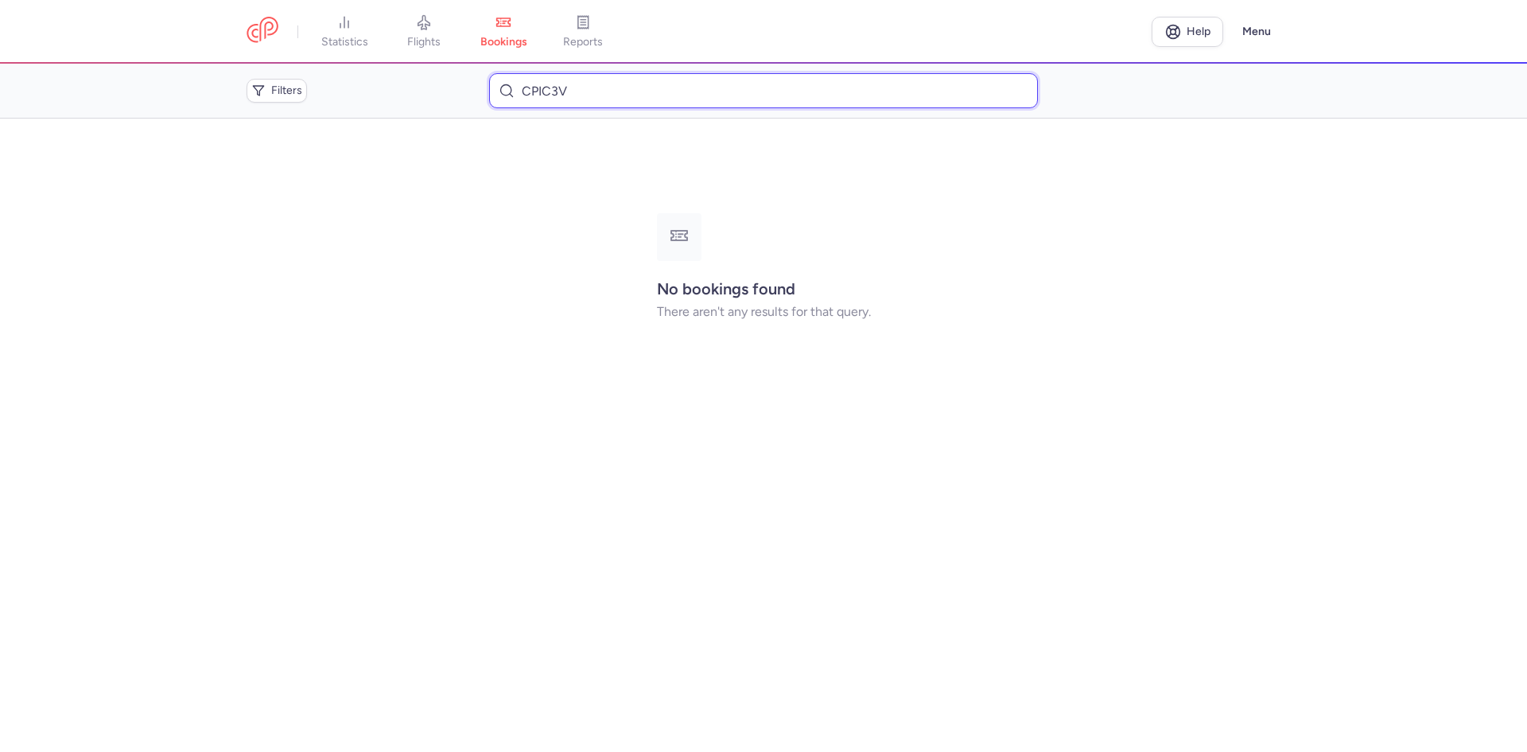
click at [422, 72] on div "Filters CPIC3V" at bounding box center [763, 91] width 1047 height 48
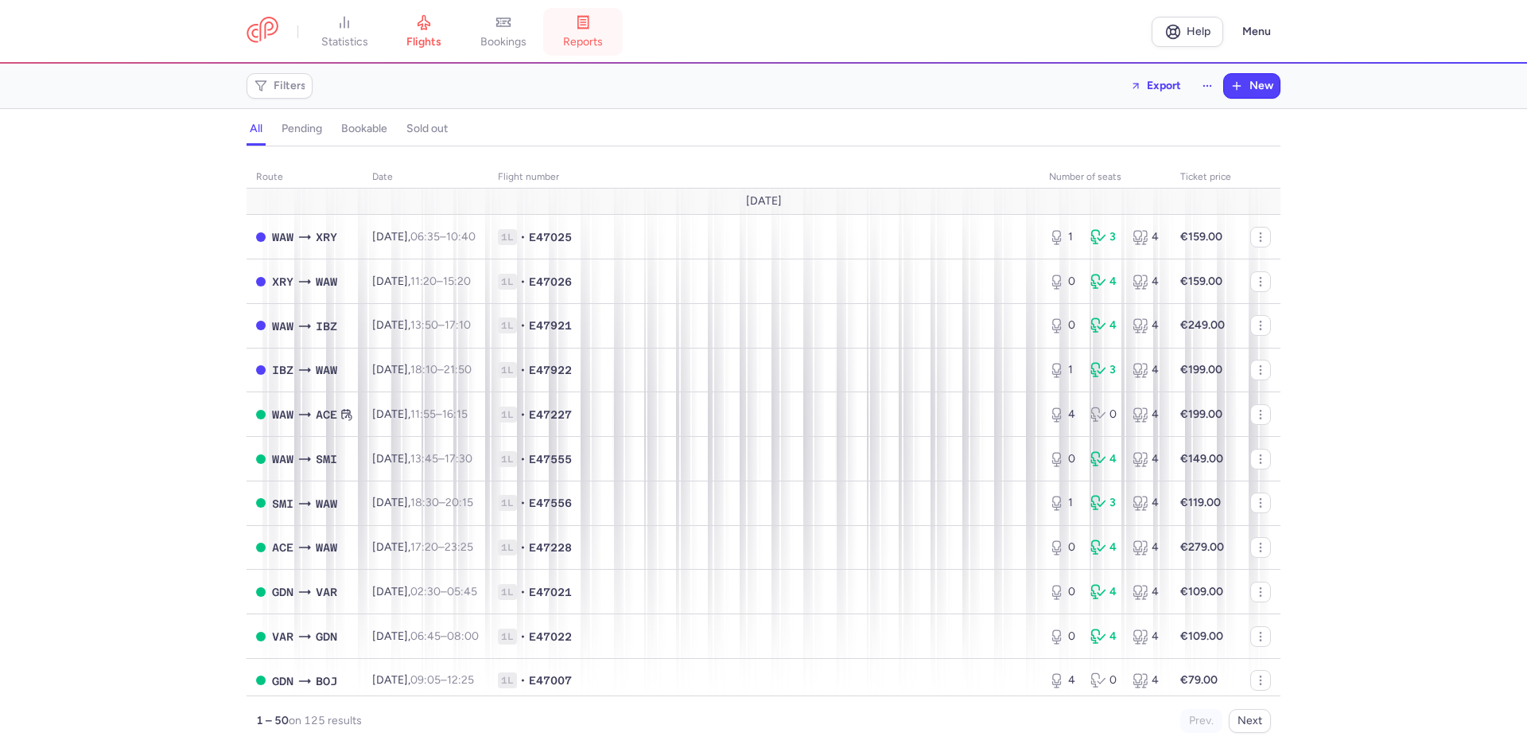
click at [587, 30] on link "reports" at bounding box center [583, 31] width 80 height 35
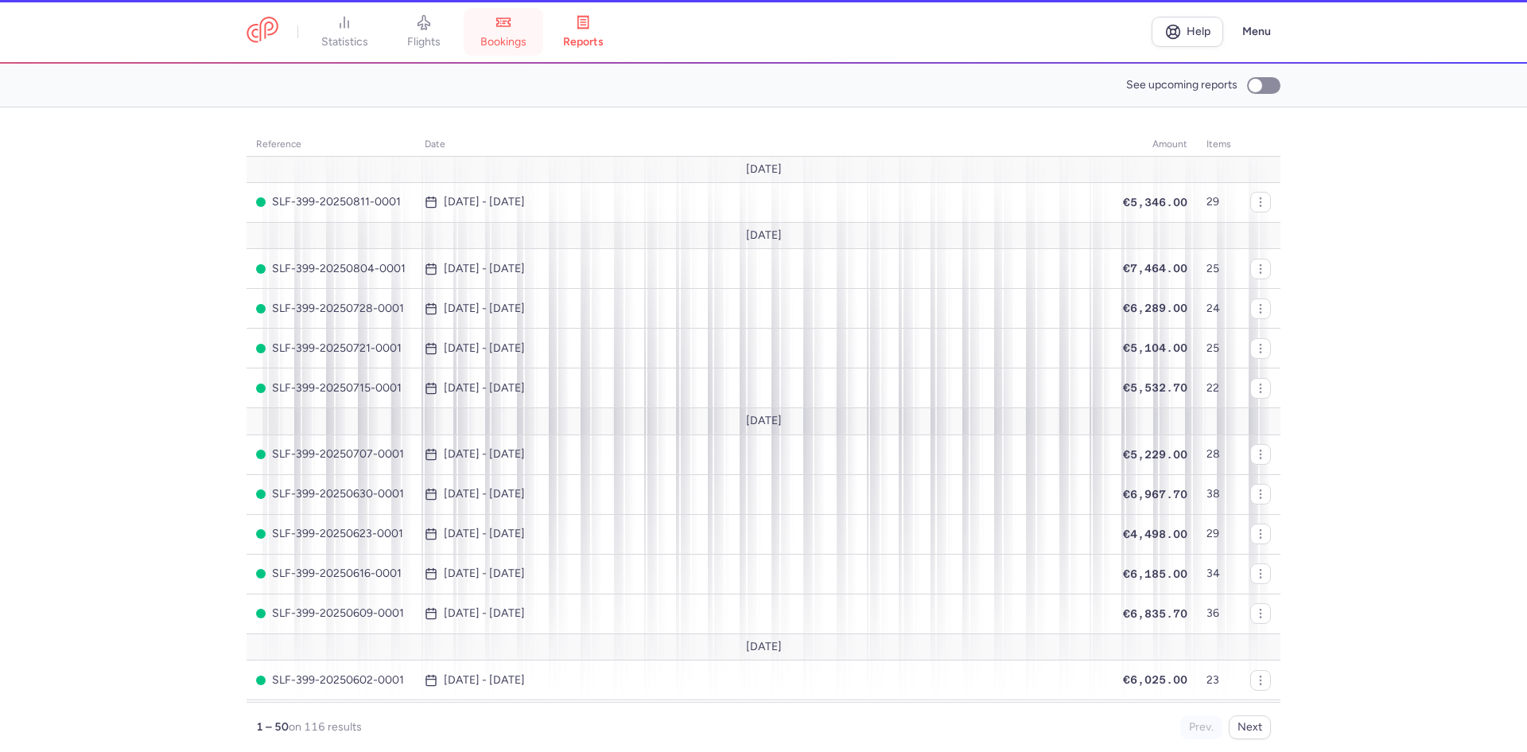
click at [497, 26] on link "bookings" at bounding box center [504, 31] width 80 height 35
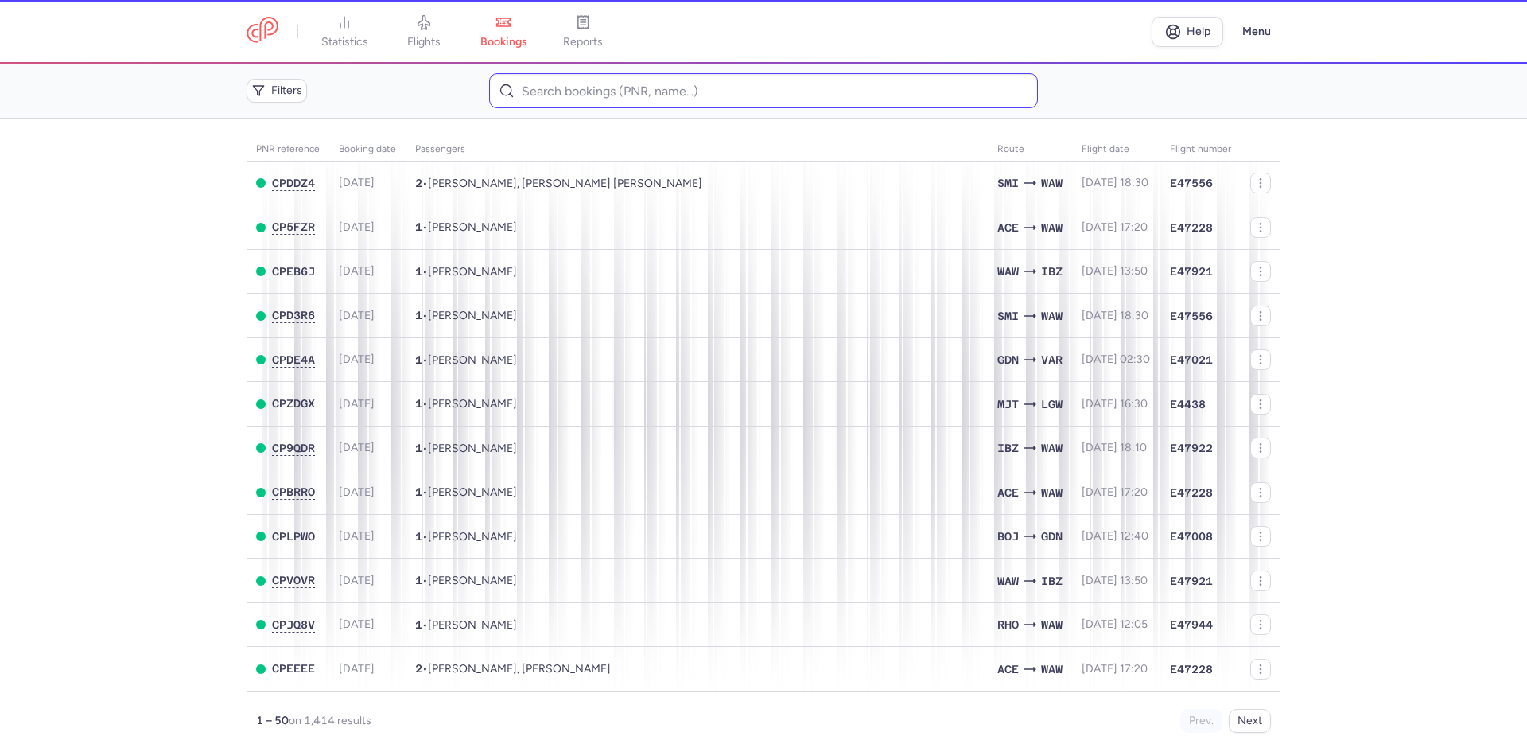
click at [711, 111] on header "Filters" at bounding box center [763, 91] width 1527 height 55
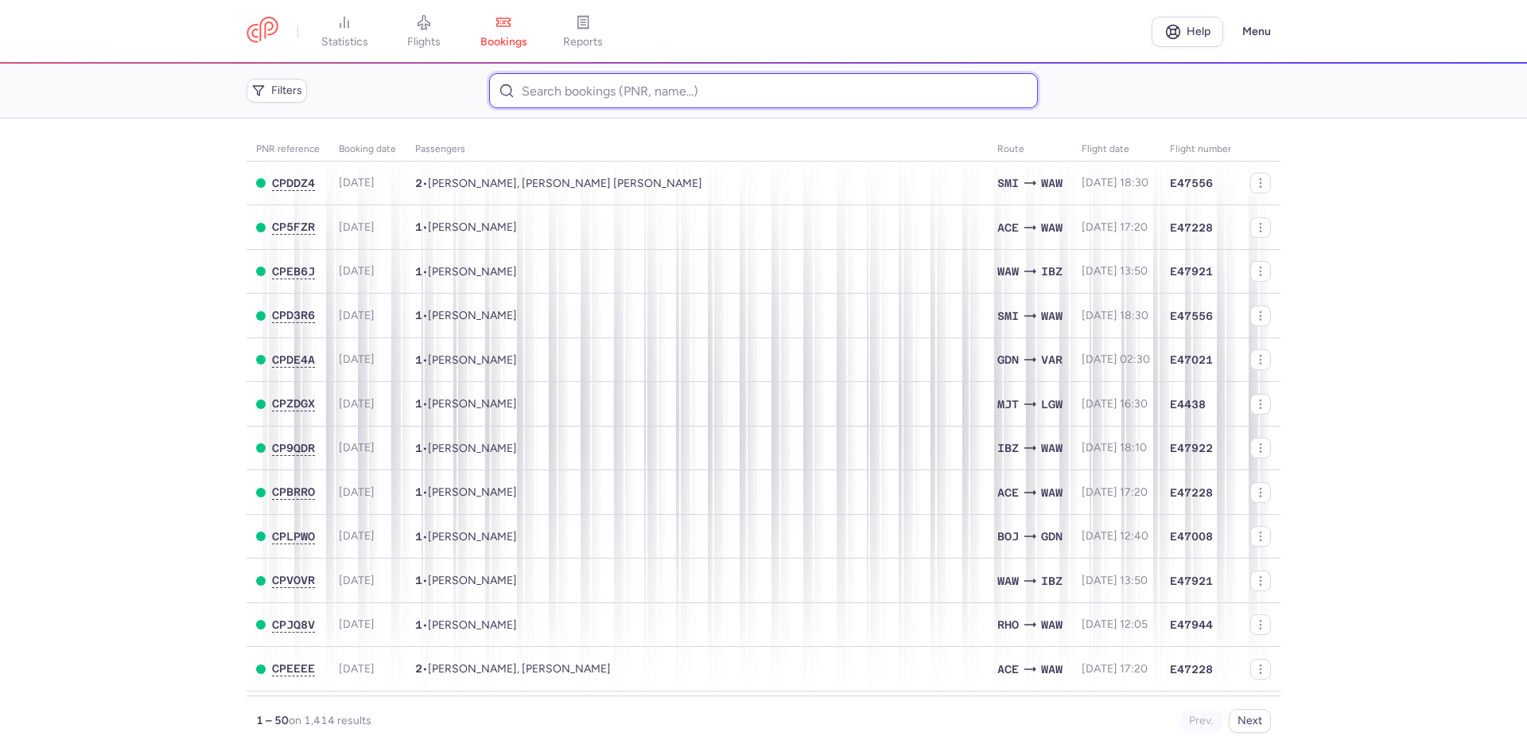
click at [694, 91] on input at bounding box center [763, 90] width 548 height 35
paste input "2901772074"
type input "2901772074"
